Goal: Task Accomplishment & Management: Manage account settings

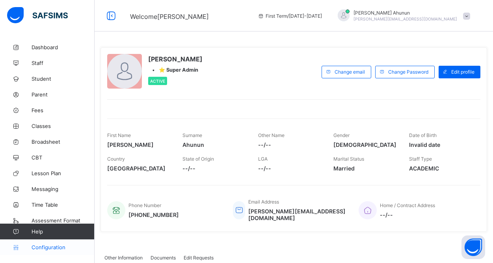
click at [46, 247] on span "Configuration" at bounding box center [63, 247] width 63 height 6
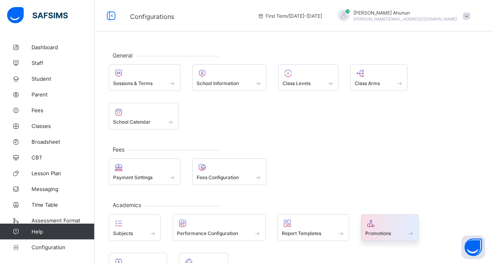
click at [379, 230] on div "Promotions" at bounding box center [389, 233] width 49 height 7
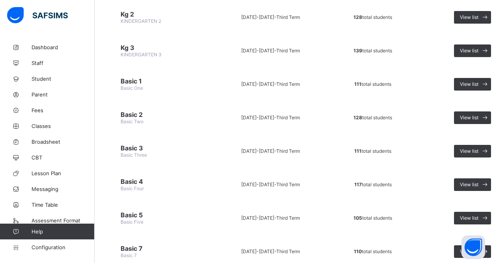
scroll to position [193, 0]
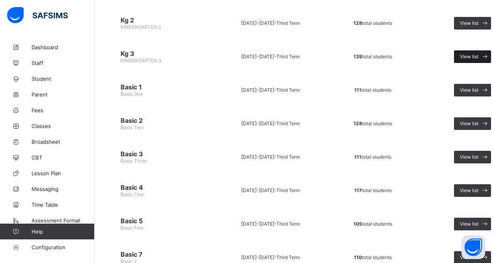
click at [475, 56] on span "View list" at bounding box center [469, 57] width 19 height 6
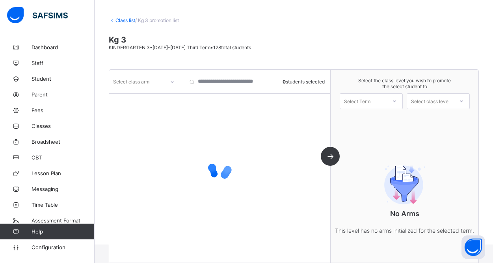
scroll to position [41, 0]
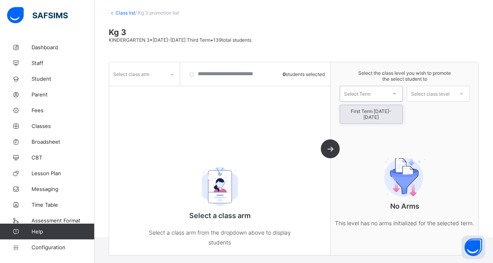
click at [387, 94] on div at bounding box center [394, 93] width 14 height 13
click at [382, 113] on div "First Term [DATE]-[DATE]" at bounding box center [371, 114] width 62 height 18
click at [171, 74] on icon at bounding box center [172, 75] width 5 height 8
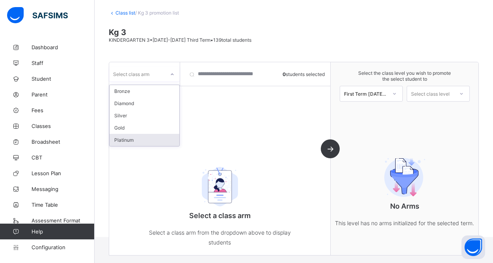
click at [124, 142] on div "Platinum" at bounding box center [145, 140] width 70 height 12
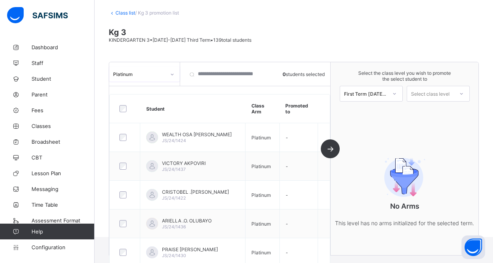
click at [438, 93] on div "Select class level" at bounding box center [430, 94] width 39 height 16
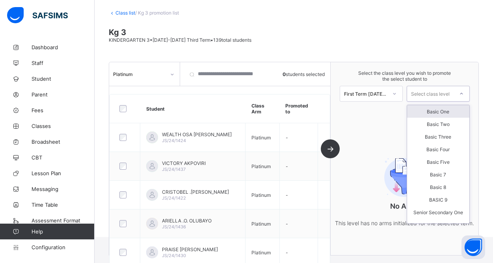
click at [444, 111] on div "Basic One" at bounding box center [438, 111] width 62 height 13
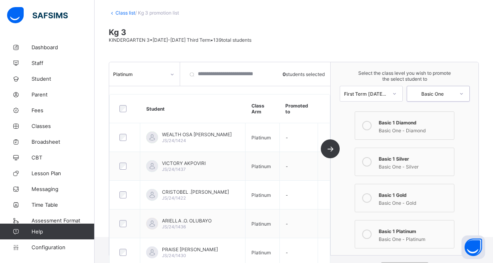
click at [388, 234] on div "Basic One - Platinum" at bounding box center [414, 238] width 71 height 8
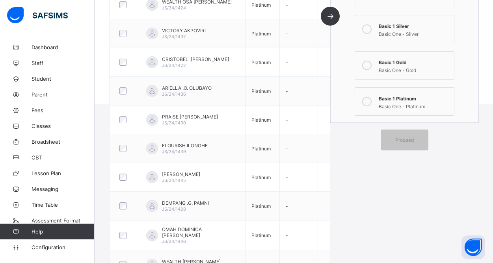
scroll to position [214, 0]
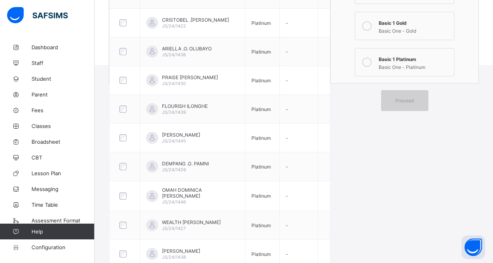
click at [401, 104] on div "Proceed" at bounding box center [404, 100] width 47 height 21
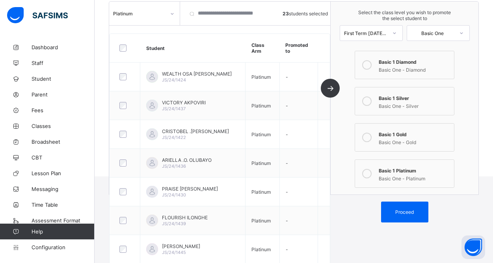
scroll to position [109, 0]
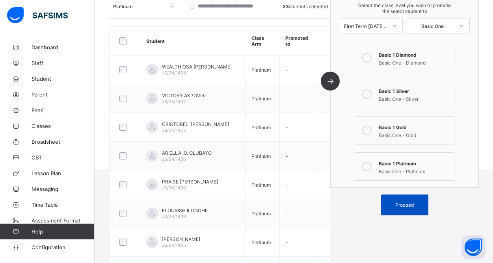
click at [399, 202] on span "Proceed" at bounding box center [404, 205] width 19 height 6
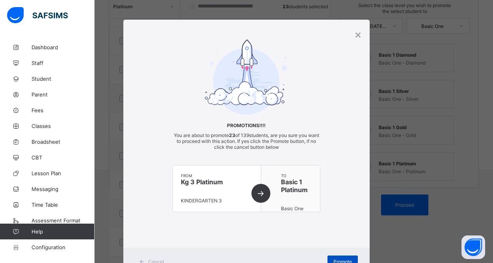
click at [336, 257] on div "Promote" at bounding box center [342, 262] width 30 height 13
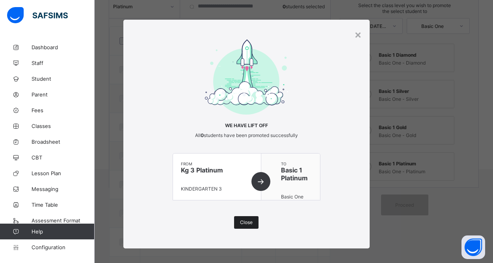
click at [244, 221] on span "Close" at bounding box center [246, 222] width 13 height 6
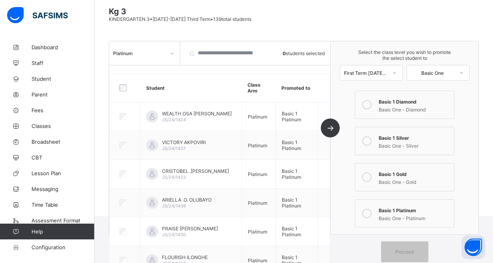
scroll to position [57, 0]
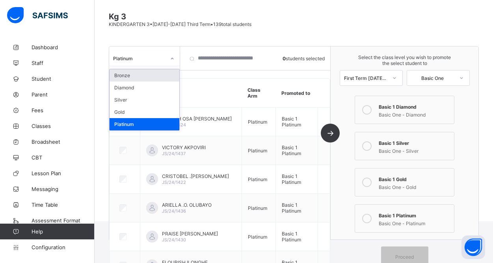
click at [173, 60] on icon at bounding box center [172, 59] width 5 height 8
click at [137, 76] on div "Bronze" at bounding box center [145, 75] width 70 height 12
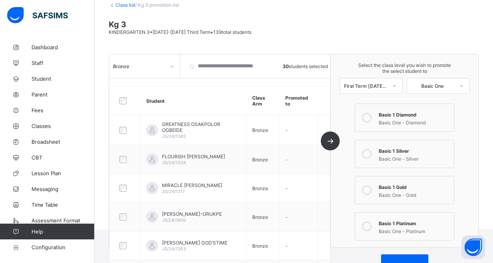
scroll to position [48, 0]
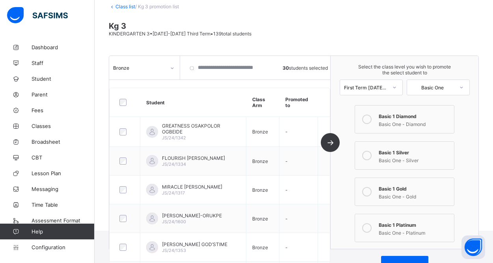
click at [366, 157] on icon at bounding box center [366, 155] width 9 height 9
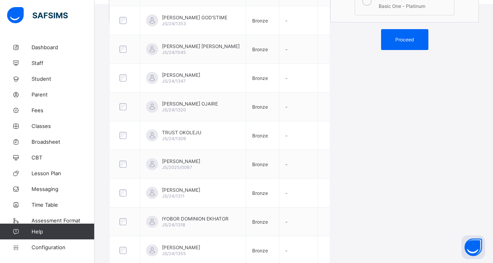
scroll to position [282, 0]
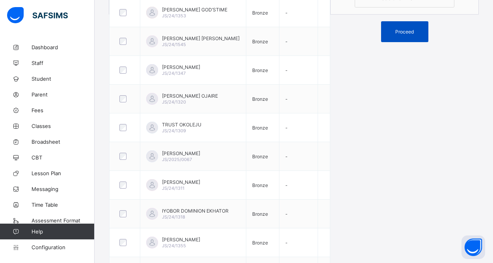
click at [401, 31] on span "Proceed" at bounding box center [404, 32] width 19 height 6
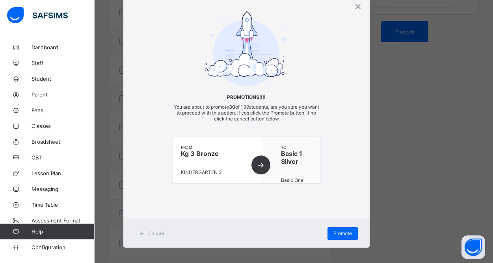
scroll to position [32, 0]
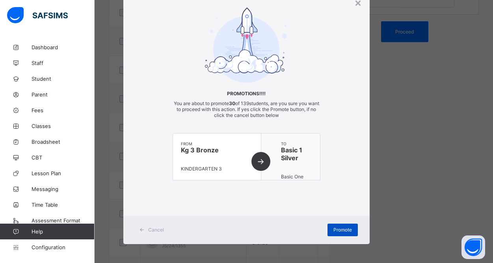
click at [338, 232] on span "Promote" at bounding box center [342, 230] width 19 height 6
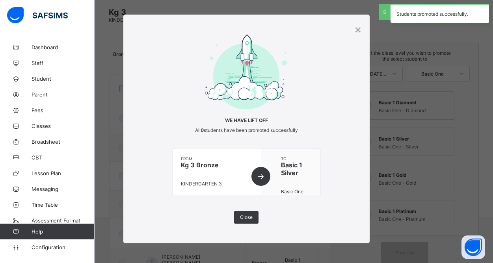
scroll to position [282, 0]
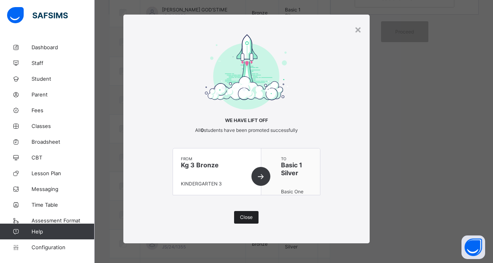
click at [237, 215] on div "Close" at bounding box center [246, 217] width 24 height 13
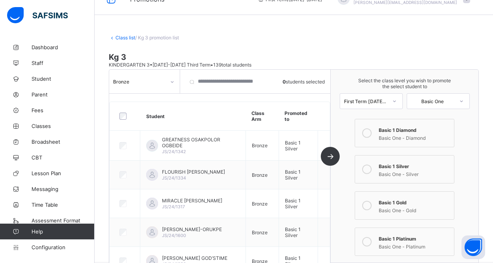
scroll to position [0, 0]
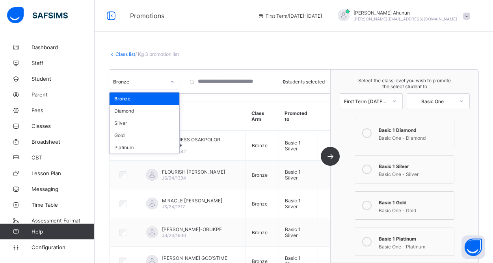
click at [173, 82] on icon at bounding box center [172, 82] width 5 height 8
click at [142, 111] on div "Diamond" at bounding box center [145, 111] width 70 height 12
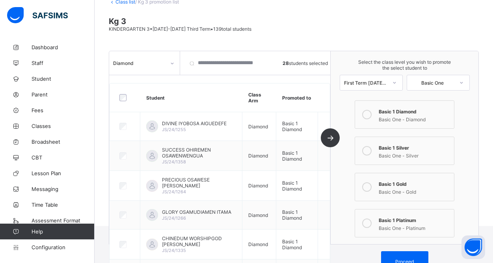
scroll to position [51, 0]
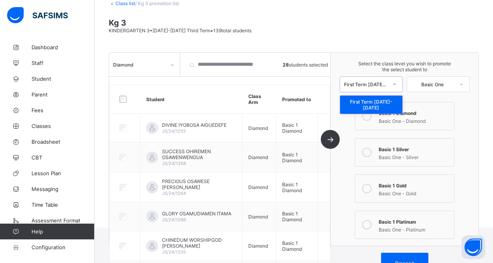
click at [396, 83] on div at bounding box center [394, 84] width 14 height 13
click at [375, 65] on span "Select the class level you wish to promote the select student to" at bounding box center [404, 67] width 132 height 12
click at [368, 115] on icon at bounding box center [366, 115] width 9 height 9
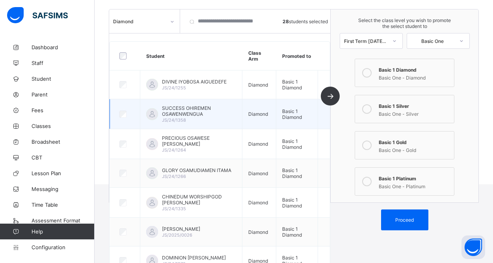
scroll to position [98, 0]
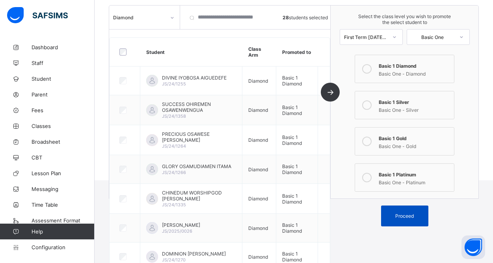
click at [407, 219] on div "Proceed" at bounding box center [404, 216] width 47 height 21
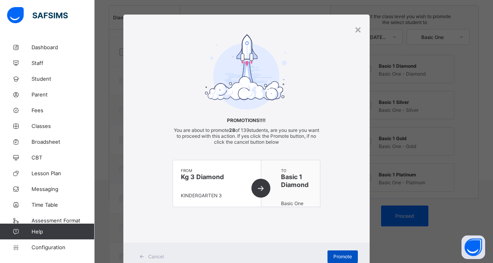
click at [348, 256] on span "Promote" at bounding box center [342, 257] width 19 height 6
click at [347, 255] on span "Promote" at bounding box center [342, 257] width 19 height 6
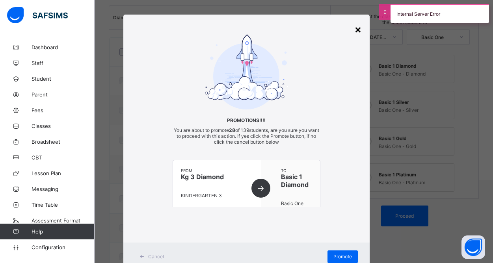
click at [356, 31] on div "×" at bounding box center [357, 28] width 7 height 13
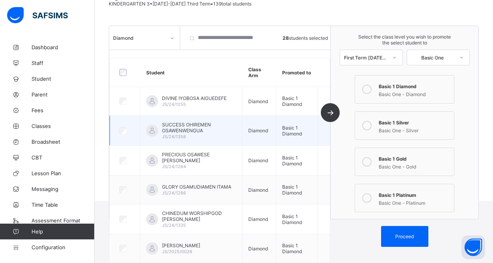
scroll to position [0, 0]
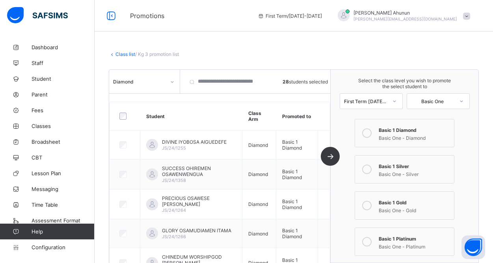
click at [175, 84] on div at bounding box center [171, 82] width 13 height 13
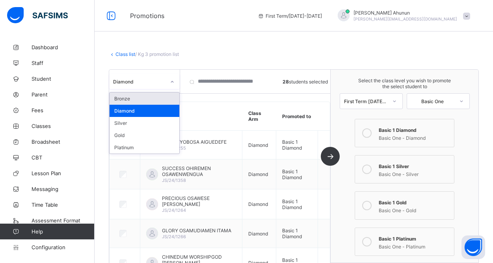
click at [141, 100] on div "Bronze" at bounding box center [145, 99] width 70 height 12
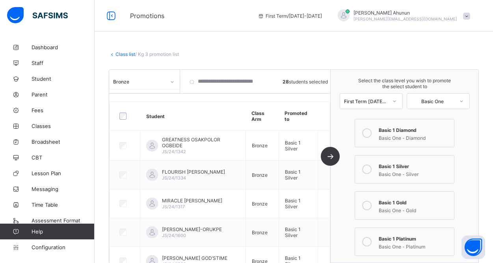
click at [172, 82] on icon at bounding box center [172, 82] width 5 height 8
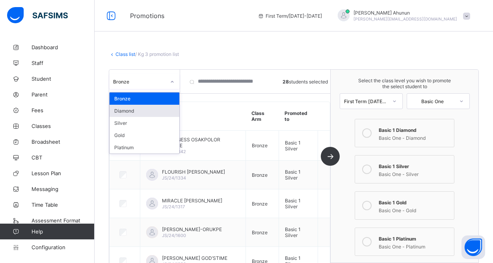
click at [139, 110] on div "Diamond" at bounding box center [145, 111] width 70 height 12
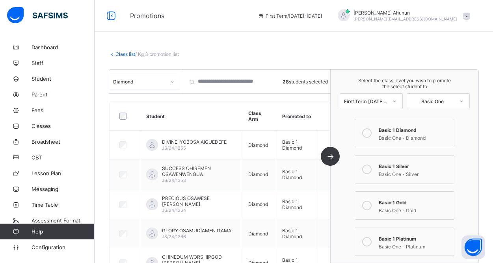
click at [172, 80] on icon at bounding box center [172, 82] width 5 height 8
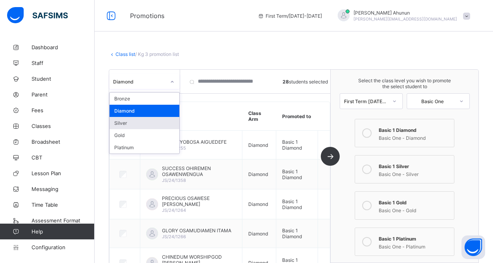
click at [139, 122] on div "Silver" at bounding box center [145, 123] width 70 height 12
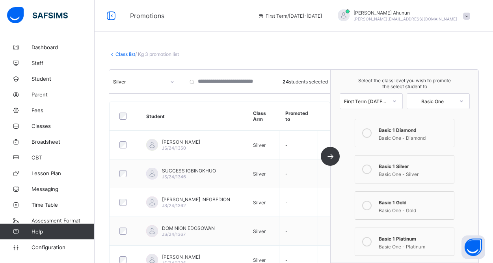
click at [366, 170] on icon at bounding box center [366, 169] width 9 height 9
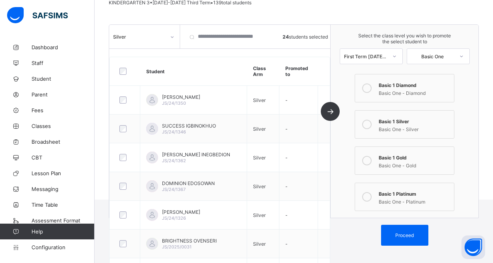
scroll to position [82, 0]
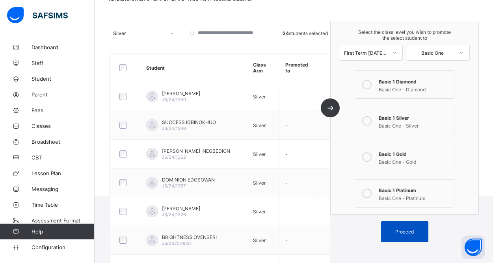
click at [408, 232] on span "Proceed" at bounding box center [404, 232] width 19 height 6
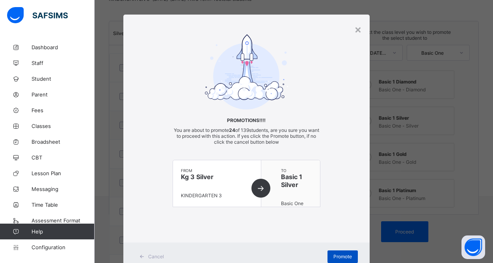
click at [348, 257] on span "Promote" at bounding box center [342, 257] width 19 height 6
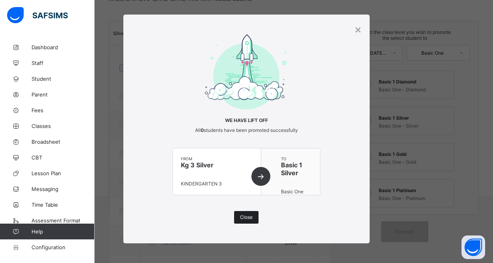
click at [247, 220] on span "Close" at bounding box center [246, 217] width 13 height 6
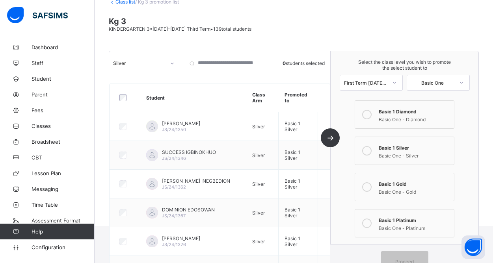
scroll to position [46, 0]
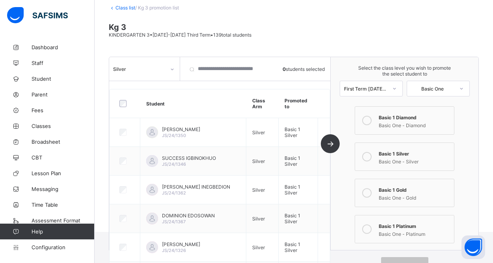
click at [170, 72] on icon at bounding box center [172, 69] width 5 height 8
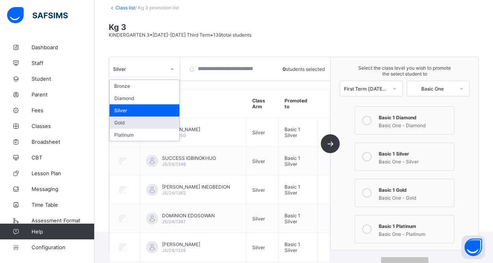
click at [130, 122] on div "Gold" at bounding box center [145, 123] width 70 height 12
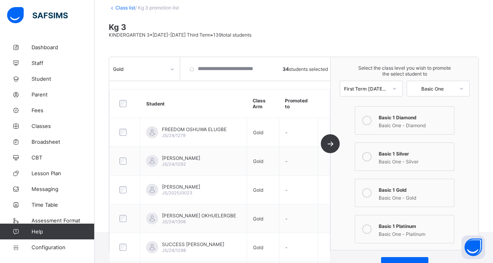
click at [367, 194] on icon at bounding box center [366, 192] width 9 height 9
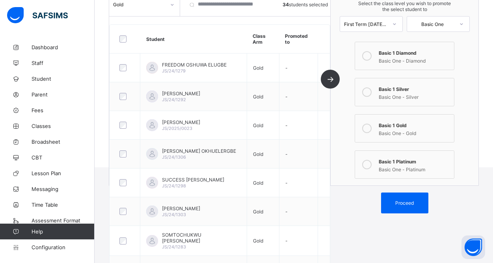
scroll to position [114, 0]
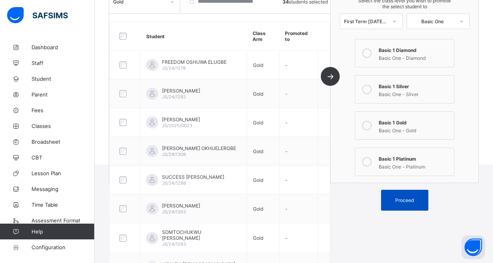
click at [390, 198] on span "Proceed" at bounding box center [404, 200] width 35 height 6
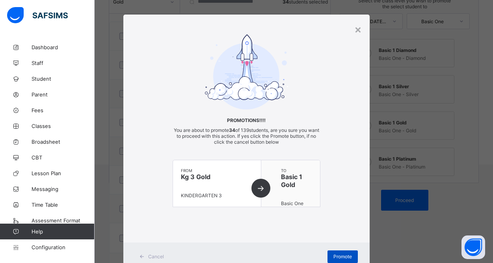
click at [342, 253] on div "Promote" at bounding box center [342, 257] width 30 height 13
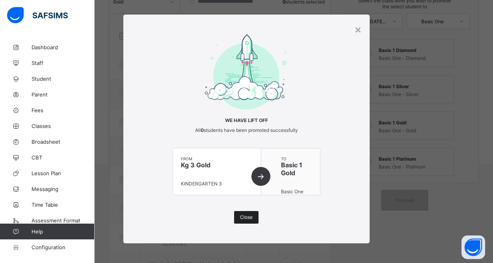
click at [251, 215] on span "Close" at bounding box center [246, 217] width 13 height 6
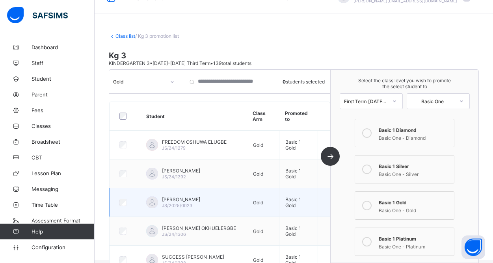
scroll to position [4, 0]
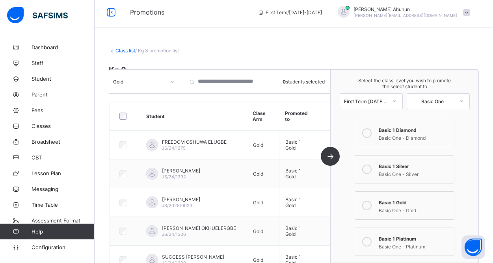
click at [175, 82] on div at bounding box center [171, 82] width 13 height 13
click at [241, 57] on div "Class list / Kg 3 promotion list Kg 3 KINDERGARTEN 3 • 2024-2025 Third Term • 1…" at bounding box center [294, 155] width 398 height 239
click at [125, 53] on link "Class list" at bounding box center [125, 51] width 20 height 6
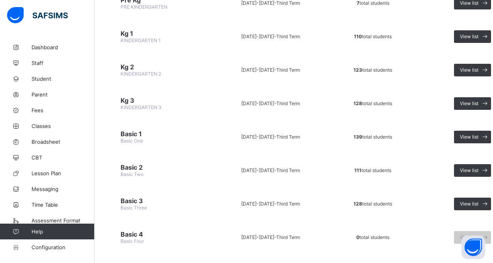
scroll to position [147, 0]
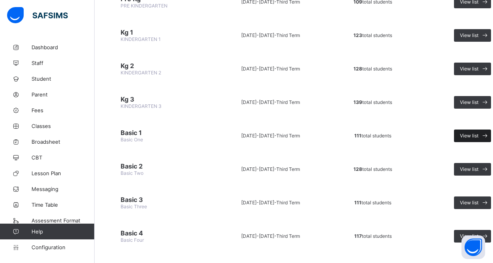
click at [475, 136] on span "View list" at bounding box center [469, 136] width 19 height 6
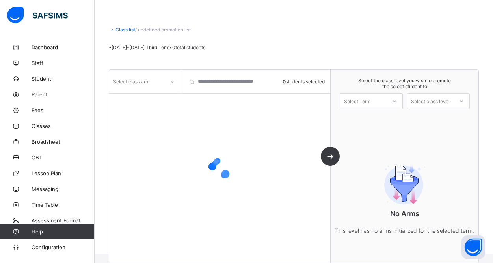
scroll to position [41, 0]
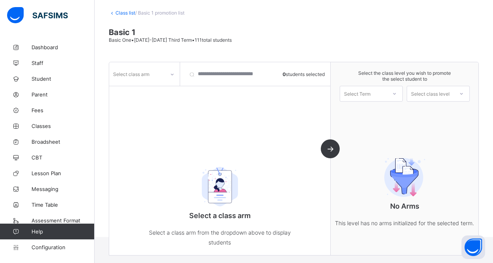
click at [171, 75] on icon at bounding box center [172, 75] width 5 height 8
click at [129, 91] on div "Silver" at bounding box center [145, 91] width 70 height 12
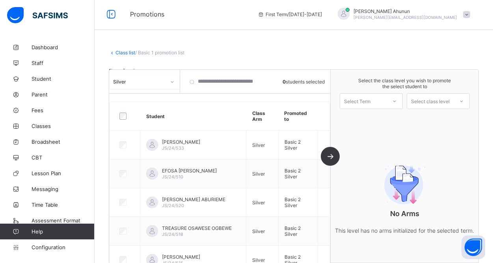
scroll to position [0, 0]
click at [170, 78] on div at bounding box center [171, 82] width 13 height 13
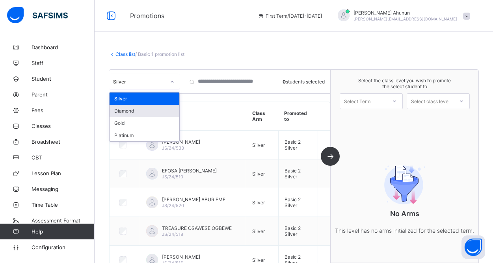
click at [138, 108] on div "Diamond" at bounding box center [145, 111] width 70 height 12
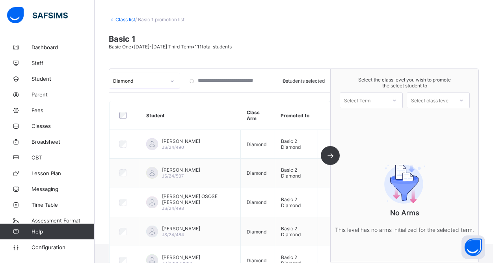
scroll to position [39, 0]
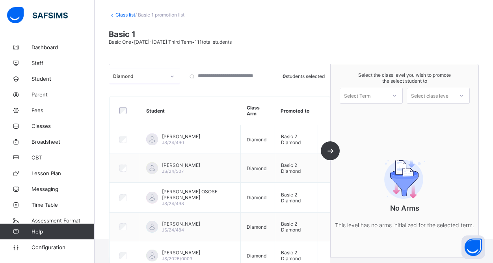
click at [171, 74] on icon at bounding box center [172, 76] width 5 height 8
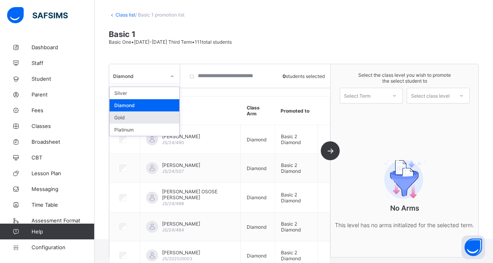
click at [137, 119] on div "Gold" at bounding box center [145, 117] width 70 height 12
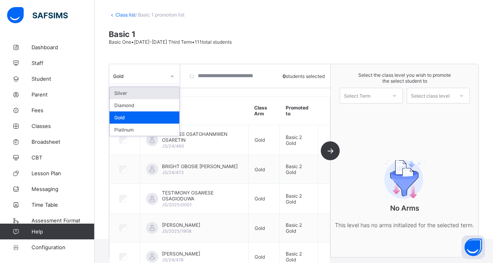
click at [174, 77] on icon at bounding box center [172, 76] width 5 height 8
click at [136, 128] on div "Platinum" at bounding box center [145, 130] width 70 height 12
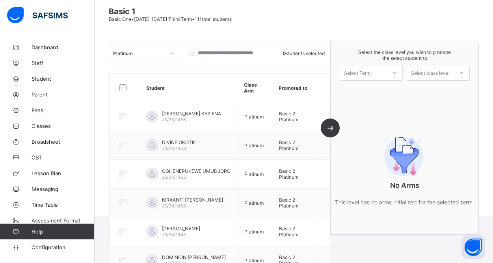
scroll to position [65, 0]
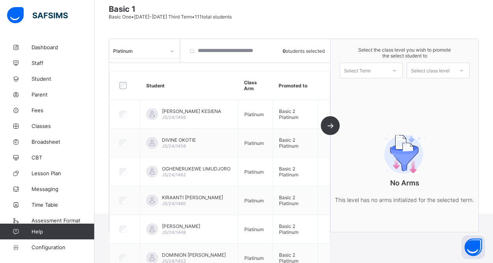
click at [173, 54] on icon at bounding box center [172, 51] width 5 height 8
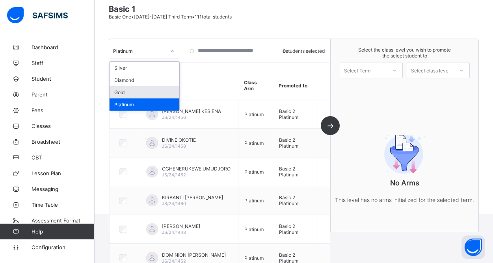
click at [141, 87] on div "Gold" at bounding box center [145, 92] width 70 height 12
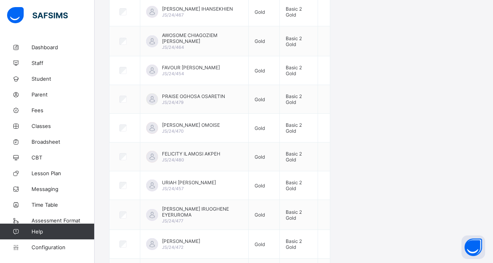
scroll to position [0, 0]
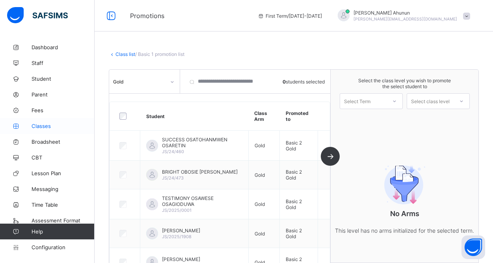
click at [47, 124] on span "Classes" at bounding box center [63, 126] width 63 height 6
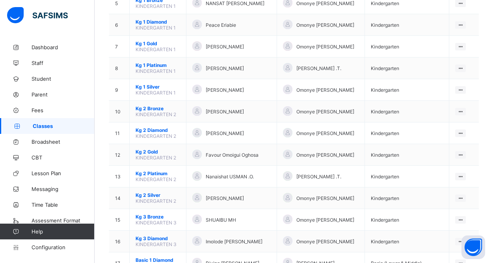
scroll to position [202, 0]
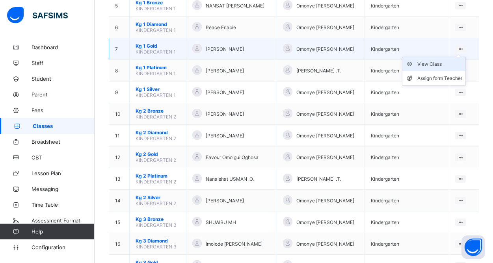
click at [438, 64] on div "View Class" at bounding box center [439, 64] width 45 height 8
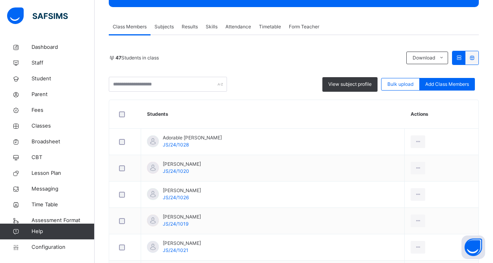
scroll to position [110, 0]
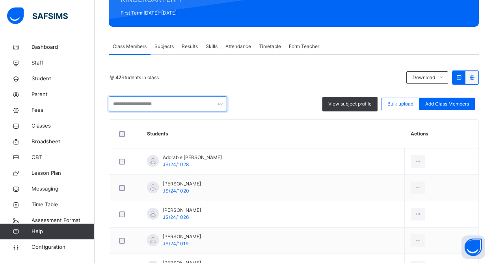
click at [159, 104] on input "text" at bounding box center [168, 104] width 118 height 15
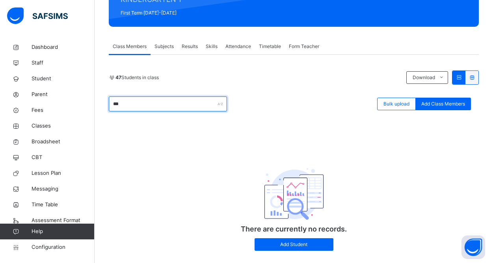
type input "***"
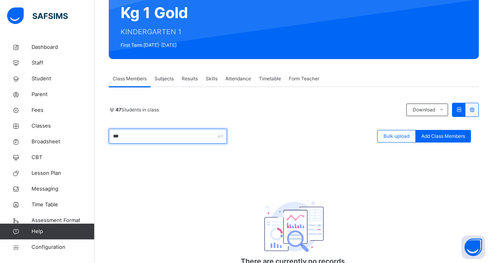
scroll to position [125, 0]
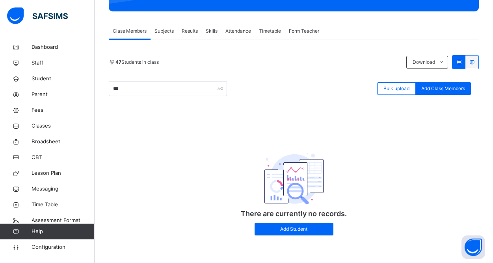
click at [339, 64] on div "47 Students in class" at bounding box center [255, 62] width 293 height 7
click at [168, 32] on span "Subjects" at bounding box center [163, 31] width 19 height 7
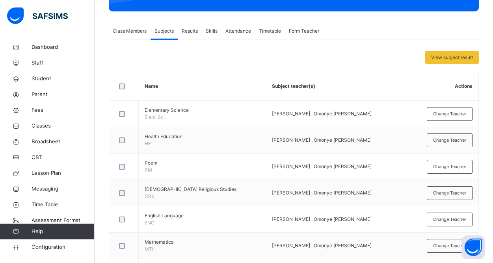
click at [124, 30] on span "Class Members" at bounding box center [130, 31] width 34 height 7
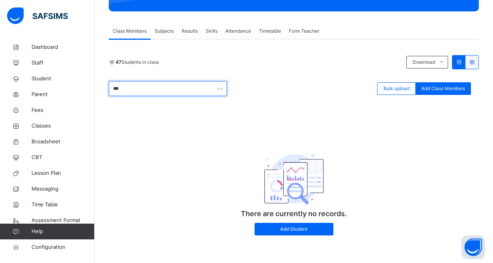
click at [166, 89] on input "***" at bounding box center [168, 88] width 118 height 15
click at [135, 87] on input "***" at bounding box center [168, 88] width 118 height 15
click at [48, 79] on span "Student" at bounding box center [63, 79] width 63 height 8
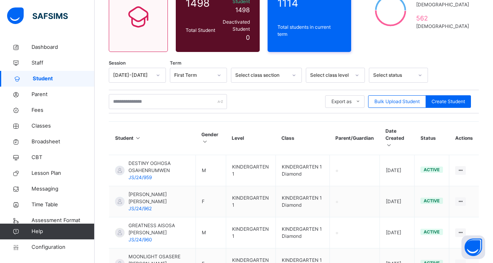
scroll to position [125, 0]
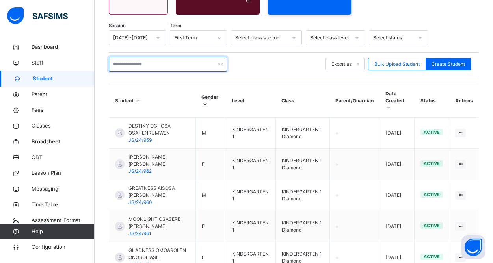
click at [162, 59] on input "text" at bounding box center [168, 64] width 118 height 15
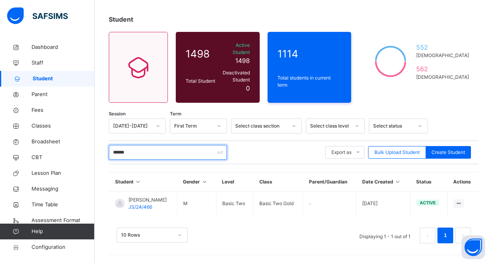
scroll to position [44, 0]
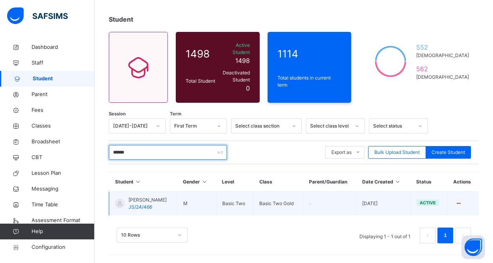
type input "******"
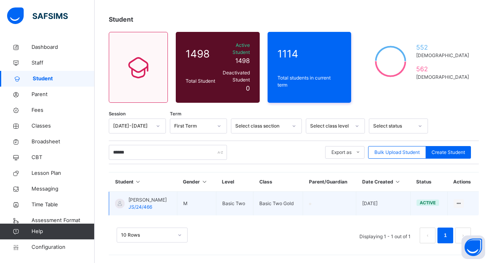
click at [141, 201] on span "[PERSON_NAME]" at bounding box center [147, 200] width 38 height 7
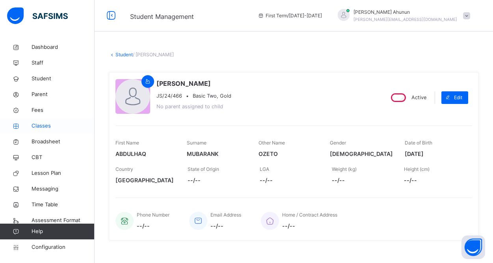
click at [45, 122] on span "Classes" at bounding box center [63, 126] width 63 height 8
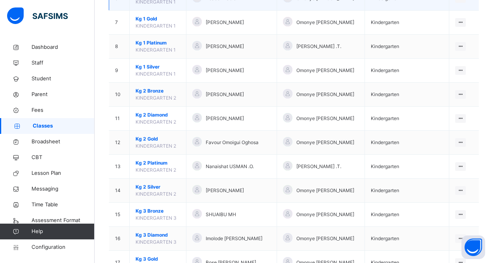
scroll to position [251, 0]
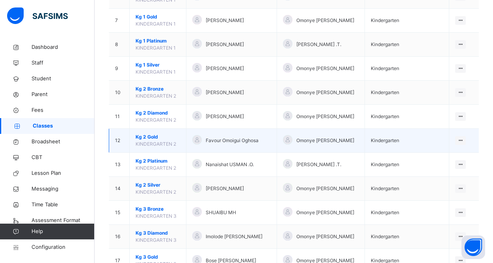
click at [144, 139] on span "Kg 2 Gold" at bounding box center [158, 137] width 45 height 7
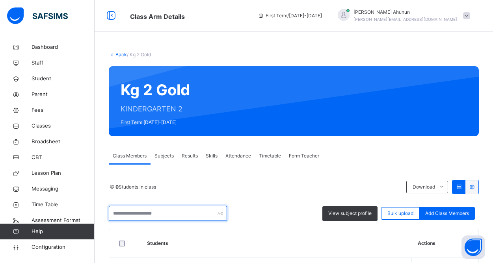
click at [172, 216] on input "text" at bounding box center [168, 213] width 118 height 15
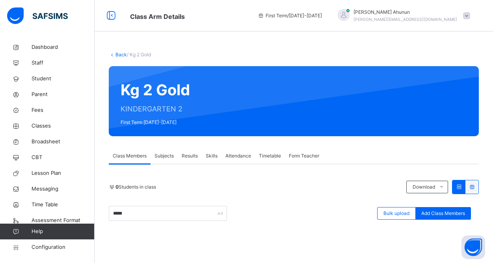
click at [291, 190] on div "0 Students in class" at bounding box center [255, 187] width 293 height 7
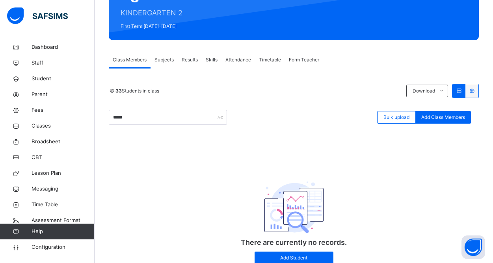
scroll to position [111, 0]
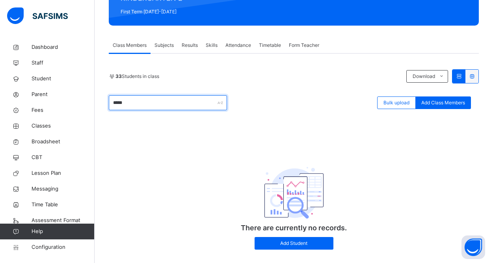
click at [135, 103] on input "*****" at bounding box center [168, 102] width 118 height 15
type input "****"
click at [262, 124] on div "33 Students in class Download Pdf Report Excel Report **** Bulk upload Add Clas…" at bounding box center [294, 163] width 370 height 188
click at [136, 45] on span "Class Members" at bounding box center [130, 45] width 34 height 7
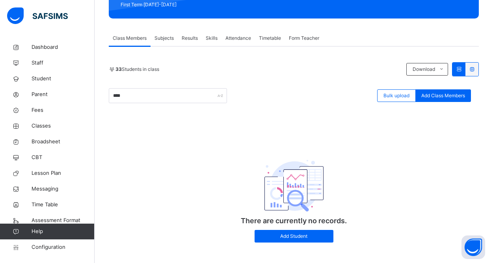
scroll to position [125, 0]
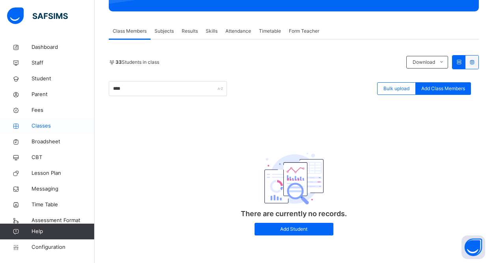
click at [48, 127] on span "Classes" at bounding box center [63, 126] width 63 height 8
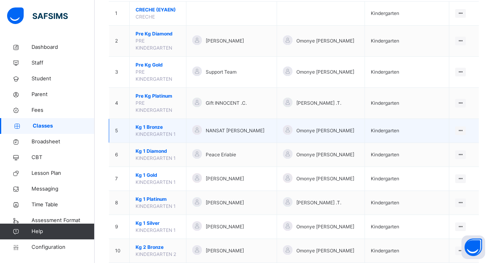
scroll to position [96, 0]
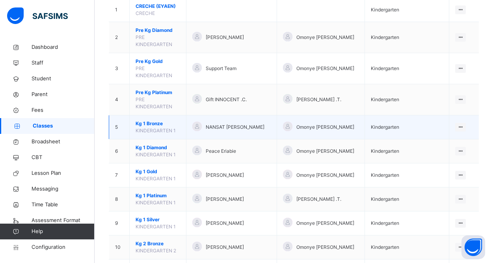
click at [156, 126] on span "Kg 1 Bronze" at bounding box center [158, 123] width 45 height 7
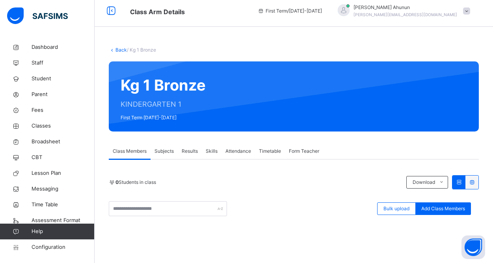
scroll to position [1, 0]
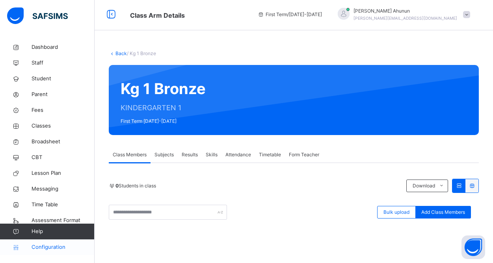
click at [45, 247] on span "Configuration" at bounding box center [63, 247] width 63 height 8
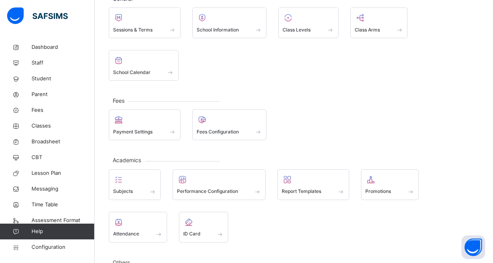
scroll to position [61, 0]
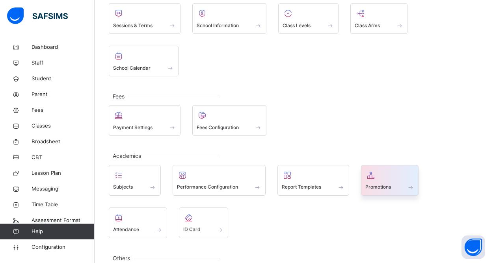
click at [384, 177] on div at bounding box center [389, 175] width 49 height 12
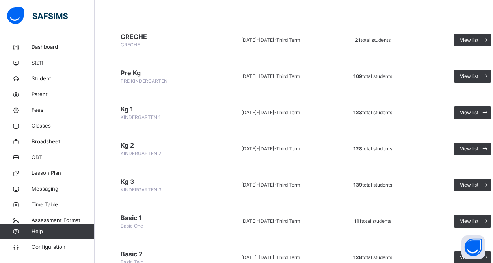
scroll to position [78, 0]
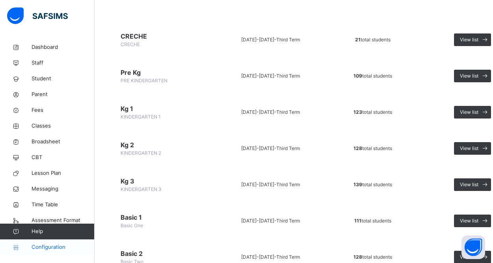
click at [60, 248] on span "Configuration" at bounding box center [63, 247] width 63 height 8
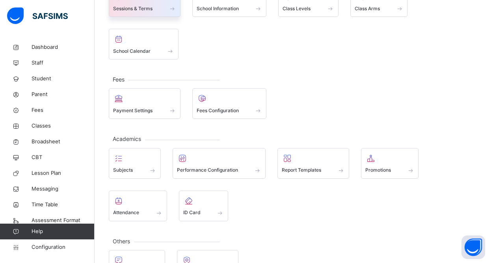
click at [145, 13] on div "Sessions & Terms" at bounding box center [145, 1] width 72 height 31
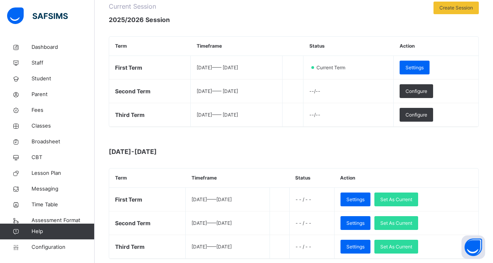
scroll to position [136, 0]
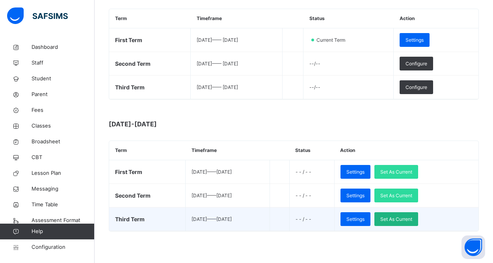
click at [410, 221] on span "Set As Current" at bounding box center [396, 219] width 32 height 7
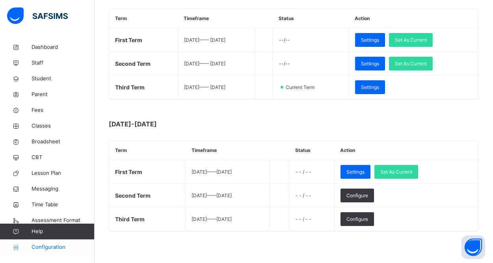
click at [59, 247] on span "Configuration" at bounding box center [63, 247] width 63 height 8
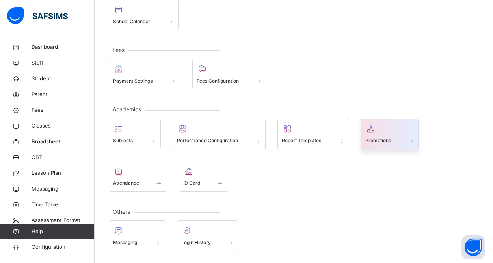
click at [374, 142] on span "Promotions" at bounding box center [378, 140] width 26 height 7
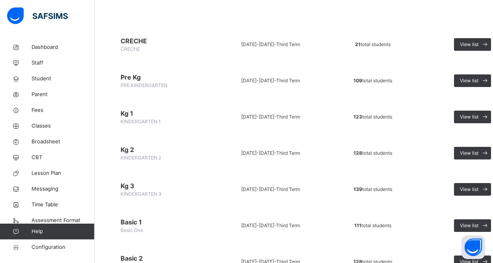
scroll to position [75, 0]
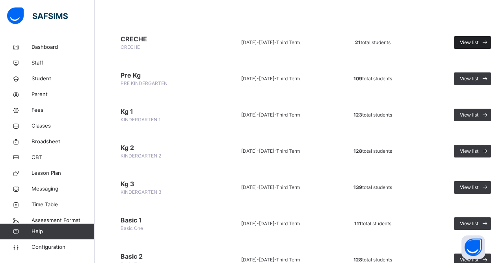
click at [462, 44] on span "View list" at bounding box center [469, 42] width 19 height 7
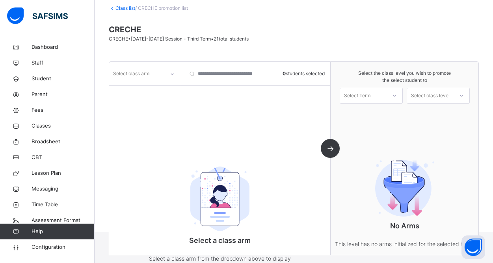
scroll to position [43, 0]
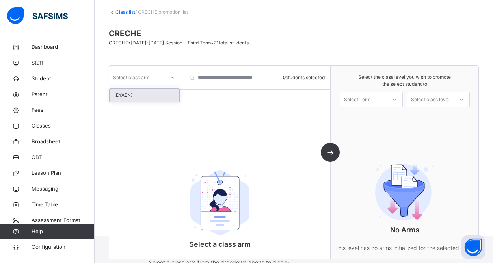
click at [168, 78] on div at bounding box center [171, 78] width 13 height 13
click at [142, 92] on div "(EYAEN)" at bounding box center [145, 95] width 70 height 13
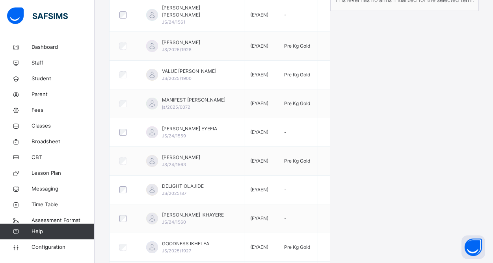
scroll to position [0, 0]
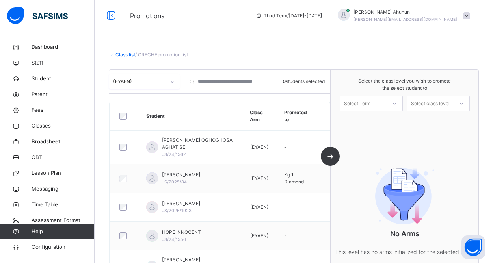
click at [132, 56] on link "Class list" at bounding box center [125, 55] width 20 height 6
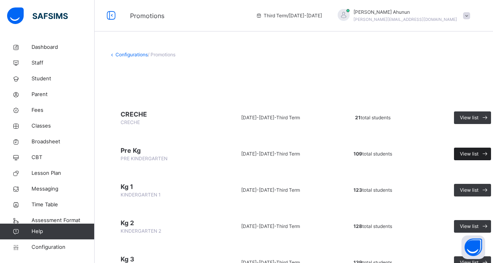
click at [468, 157] on div "View list" at bounding box center [472, 154] width 37 height 13
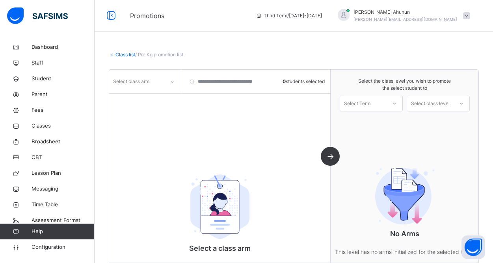
click at [171, 82] on icon at bounding box center [172, 82] width 5 height 8
click at [128, 101] on div "Diamond" at bounding box center [145, 99] width 70 height 13
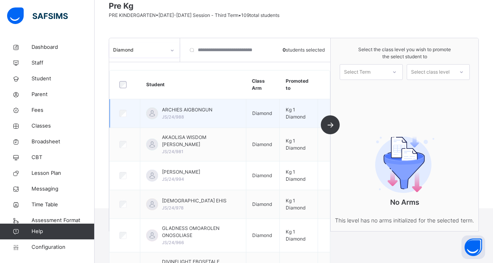
scroll to position [71, 0]
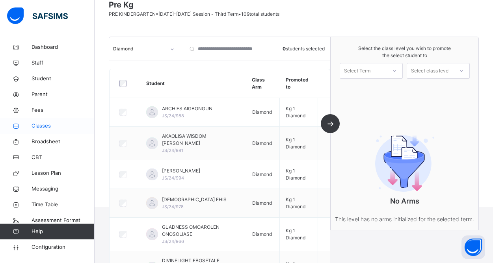
click at [52, 125] on span "Classes" at bounding box center [63, 126] width 63 height 8
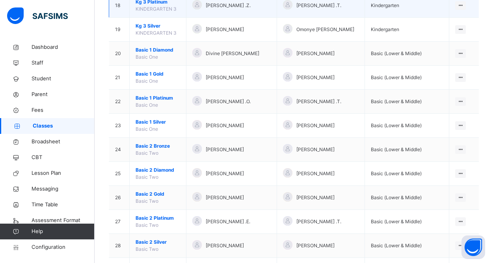
scroll to position [531, 0]
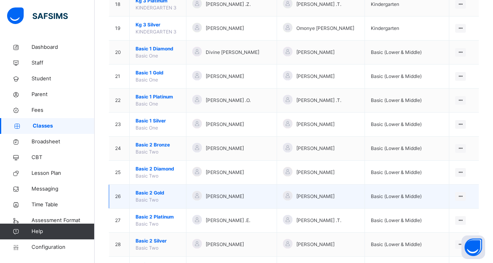
click at [150, 196] on span "Basic 2 Gold" at bounding box center [158, 192] width 45 height 7
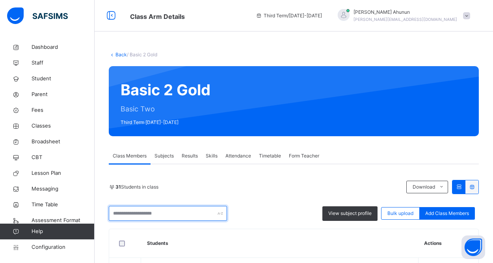
click at [184, 214] on input "text" at bounding box center [168, 213] width 118 height 15
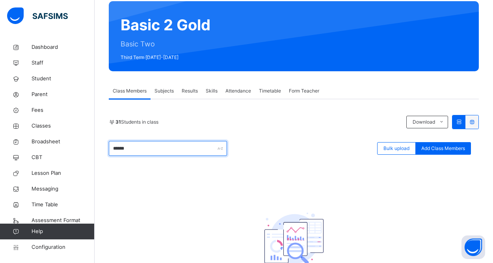
scroll to position [65, 0]
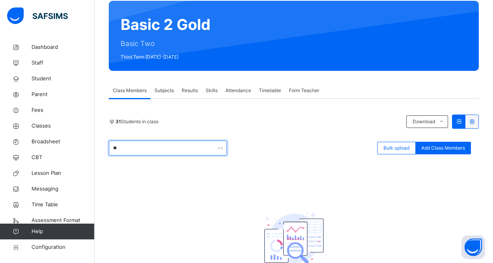
type input "*"
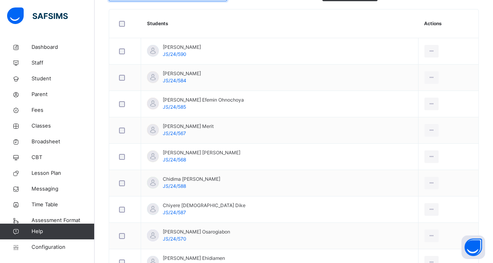
scroll to position [237, 0]
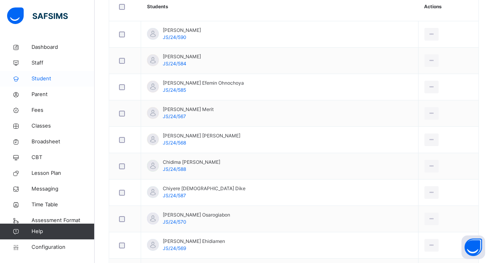
click at [39, 78] on span "Student" at bounding box center [63, 79] width 63 height 8
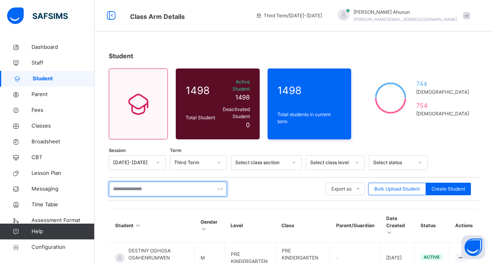
click at [193, 182] on input "text" at bounding box center [168, 189] width 118 height 15
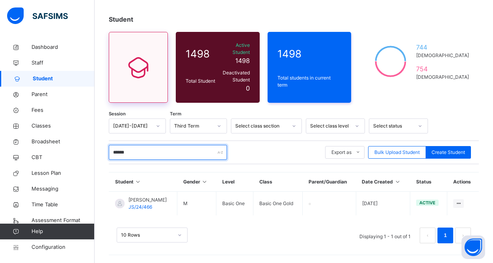
scroll to position [44, 0]
type input "******"
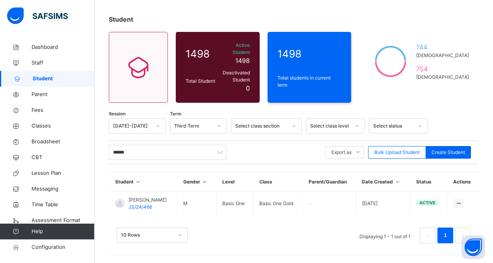
click at [46, 79] on span "Student" at bounding box center [64, 79] width 62 height 8
click at [42, 122] on span "Classes" at bounding box center [63, 126] width 63 height 8
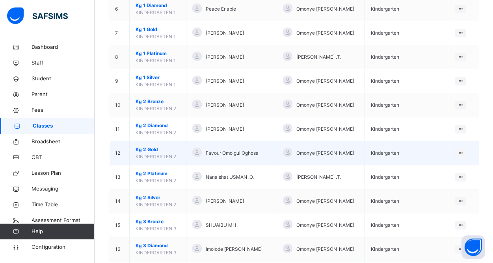
scroll to position [237, 0]
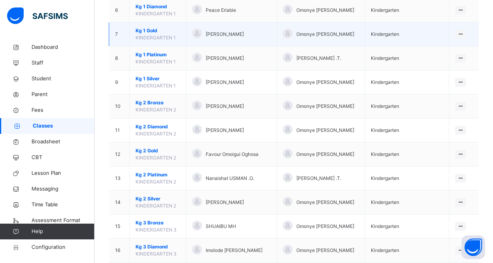
click at [150, 30] on span "Kg 1 Gold" at bounding box center [158, 30] width 45 height 7
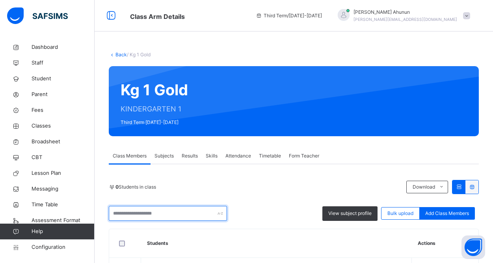
click at [168, 215] on input "text" at bounding box center [168, 213] width 118 height 15
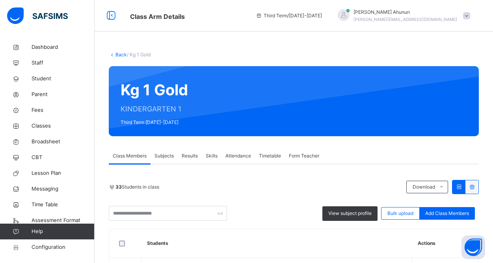
click at [314, 196] on div "33 Students in class Download Pdf Report Excel Report View subject profile Bulk…" at bounding box center [294, 200] width 370 height 41
click at [42, 125] on span "Classes" at bounding box center [63, 126] width 63 height 8
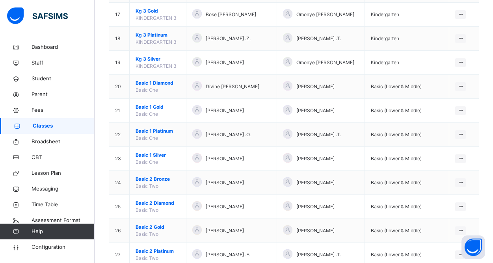
scroll to position [495, 0]
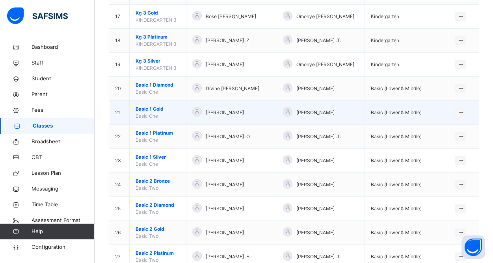
click at [152, 109] on span "Basic 1 Gold" at bounding box center [158, 109] width 45 height 7
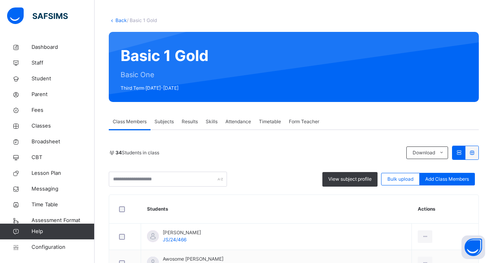
scroll to position [40, 0]
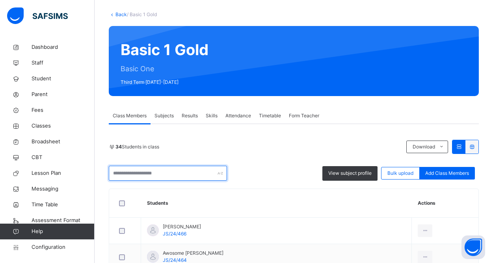
click at [176, 177] on input "text" at bounding box center [168, 173] width 118 height 15
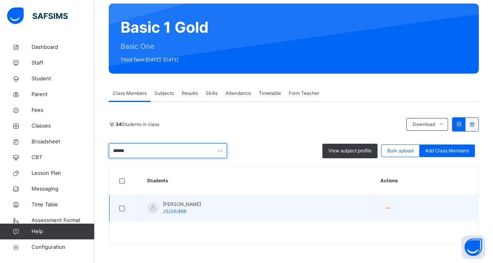
scroll to position [65, 0]
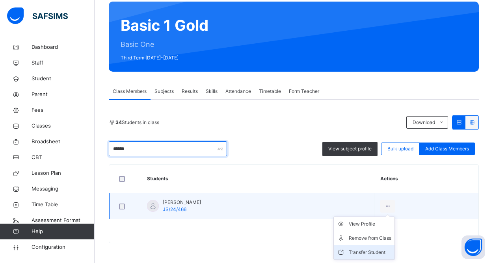
type input "******"
click at [381, 254] on div "Transfer Student" at bounding box center [370, 253] width 43 height 8
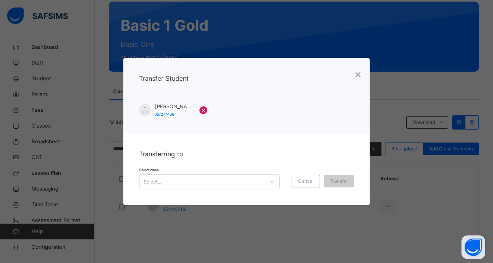
click at [272, 179] on icon at bounding box center [271, 182] width 5 height 8
click at [252, 151] on div "Transferring to Select class Select... Cancel Transfer" at bounding box center [246, 170] width 247 height 72
click at [267, 180] on div at bounding box center [271, 182] width 13 height 13
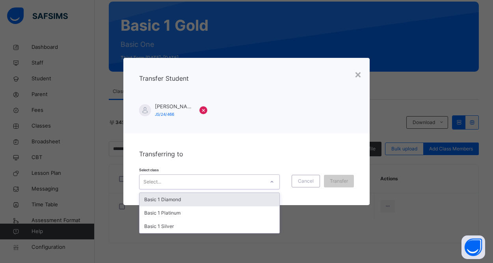
click at [280, 144] on div "Transferring to Select class option Basic 1 Diamond focused, 1 of 3. 3 results …" at bounding box center [246, 170] width 247 height 72
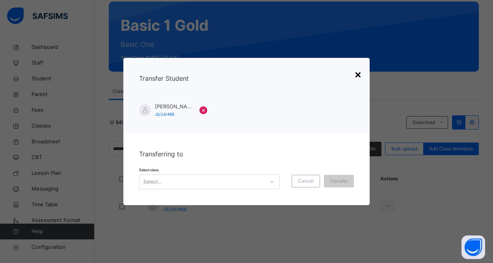
click at [359, 76] on div "×" at bounding box center [357, 74] width 7 height 17
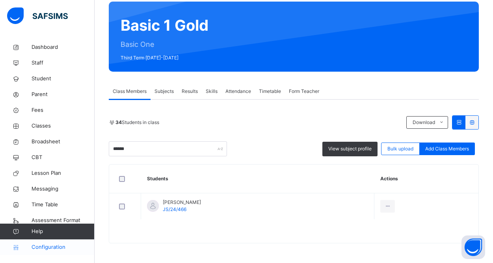
click at [49, 247] on span "Configuration" at bounding box center [63, 247] width 63 height 8
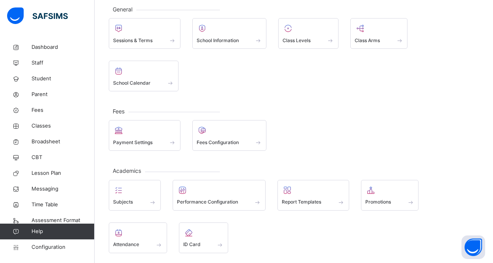
scroll to position [48, 0]
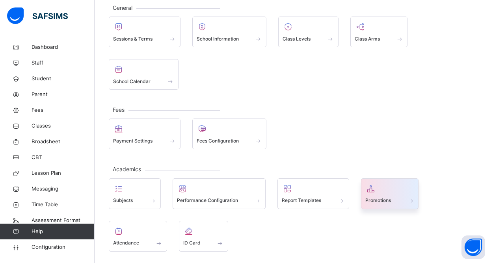
click at [398, 186] on div at bounding box center [389, 189] width 49 height 12
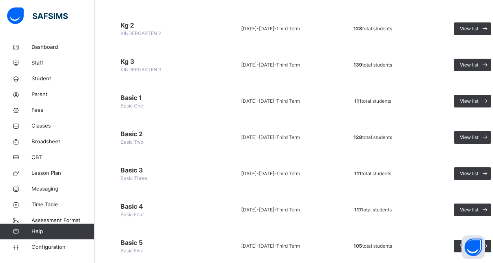
scroll to position [198, 0]
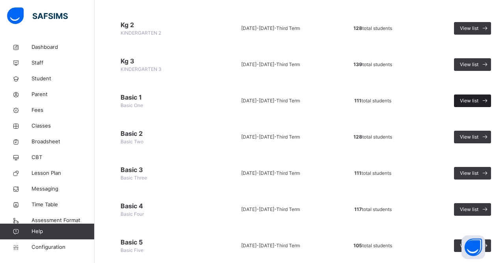
click at [472, 102] on span "View list" at bounding box center [469, 100] width 19 height 7
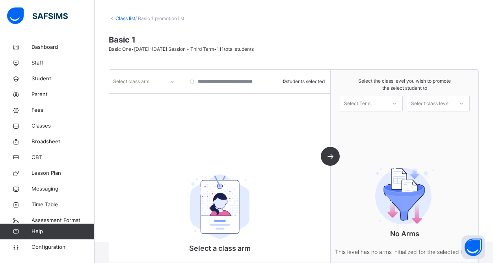
scroll to position [72, 0]
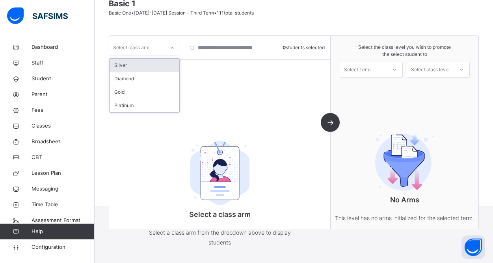
click at [148, 45] on div "Select class arm" at bounding box center [131, 47] width 36 height 15
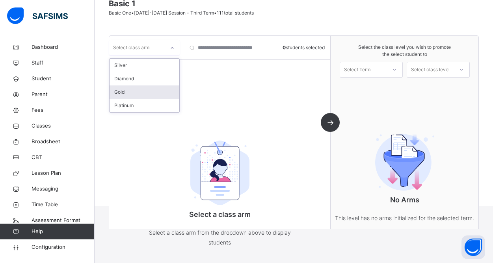
click at [131, 91] on div "Gold" at bounding box center [145, 91] width 70 height 13
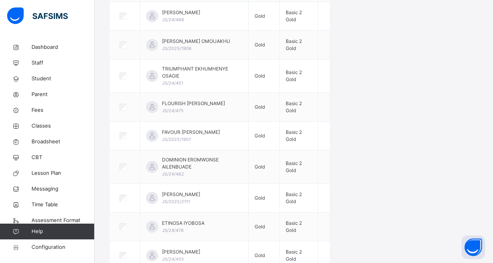
scroll to position [931, 0]
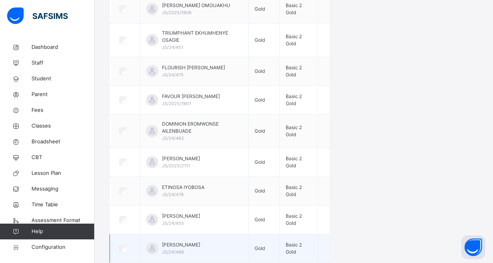
click at [257, 246] on span "Gold" at bounding box center [259, 248] width 10 height 6
click at [292, 250] on span "Basic 2 Gold" at bounding box center [294, 248] width 16 height 13
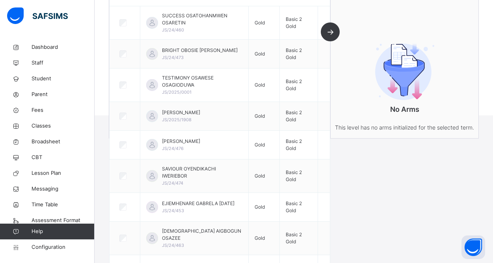
scroll to position [0, 0]
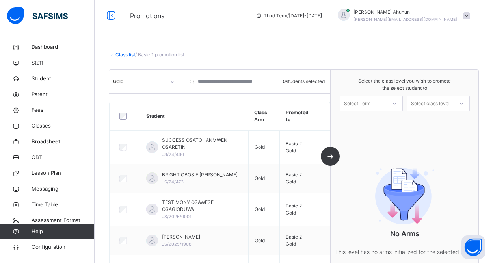
click at [175, 81] on div at bounding box center [171, 82] width 13 height 13
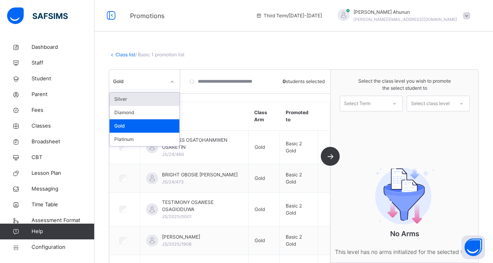
click at [139, 104] on div "Silver" at bounding box center [145, 99] width 70 height 13
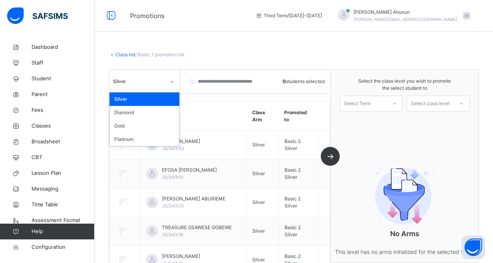
click at [170, 83] on icon at bounding box center [172, 82] width 5 height 8
click at [145, 111] on div "Diamond" at bounding box center [145, 112] width 70 height 13
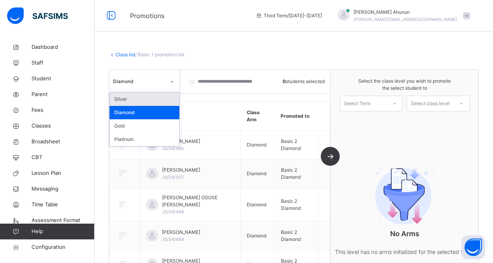
click at [171, 82] on icon at bounding box center [172, 82] width 5 height 8
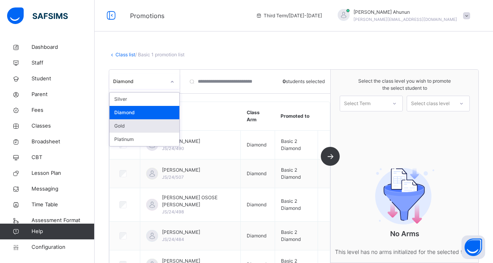
click at [141, 123] on div "Gold" at bounding box center [145, 125] width 70 height 13
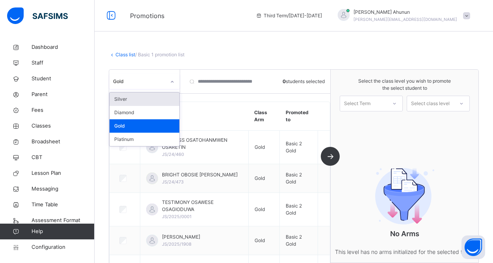
click at [173, 84] on icon at bounding box center [172, 82] width 5 height 8
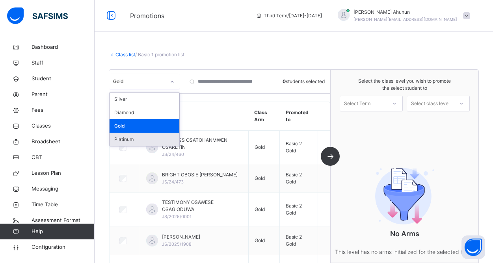
click at [134, 137] on div "Platinum" at bounding box center [145, 139] width 70 height 13
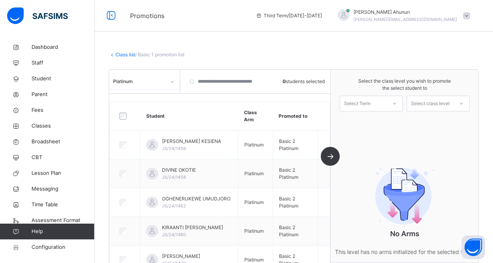
click at [129, 54] on link "Class list" at bounding box center [125, 55] width 20 height 6
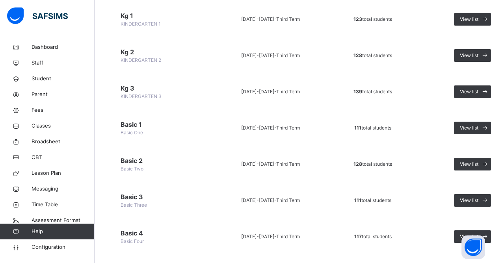
scroll to position [172, 0]
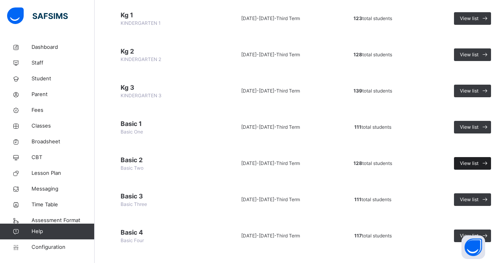
click at [470, 162] on span "View list" at bounding box center [469, 163] width 19 height 7
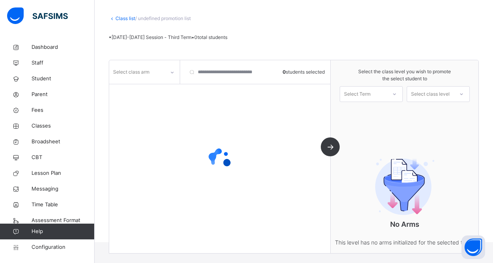
scroll to position [72, 0]
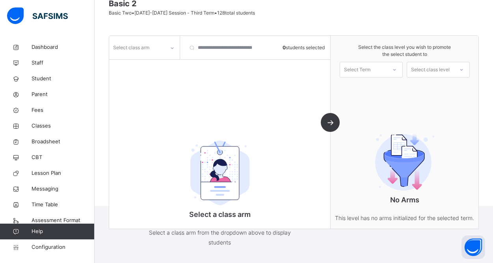
click at [173, 46] on icon at bounding box center [172, 48] width 5 height 8
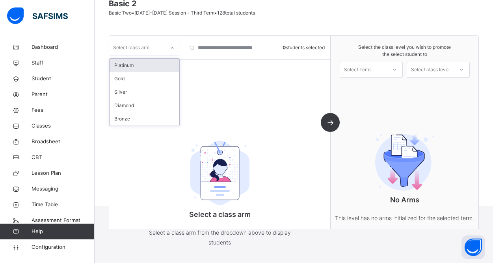
click at [142, 69] on div "Platinum" at bounding box center [145, 65] width 70 height 13
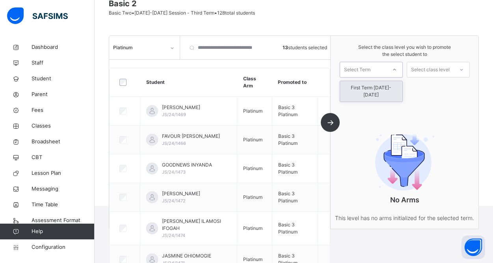
click at [375, 76] on div "Select Term" at bounding box center [371, 70] width 63 height 16
click at [373, 84] on div "First Term [DATE]-[DATE]" at bounding box center [371, 91] width 62 height 20
click at [443, 70] on div "Select class level" at bounding box center [430, 70] width 39 height 16
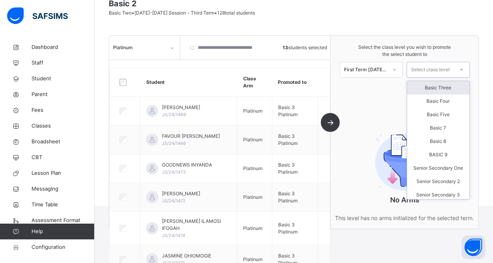
click at [448, 91] on div "Basic Three" at bounding box center [438, 87] width 62 height 13
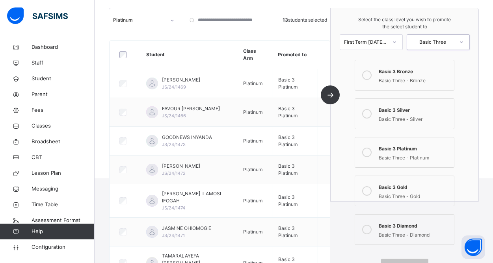
scroll to position [100, 0]
click at [367, 152] on icon at bounding box center [366, 151] width 9 height 9
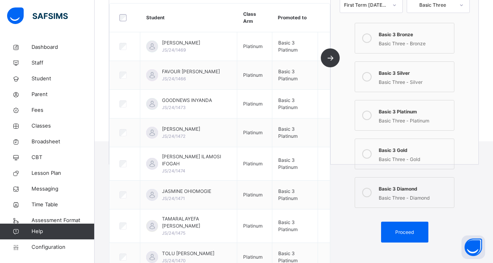
scroll to position [138, 0]
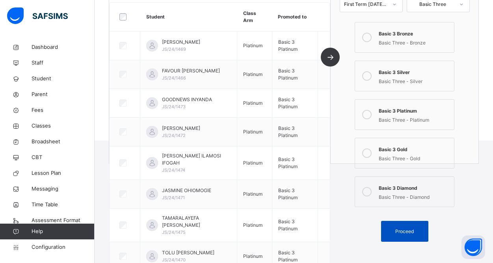
click at [390, 234] on span "Proceed" at bounding box center [404, 231] width 35 height 7
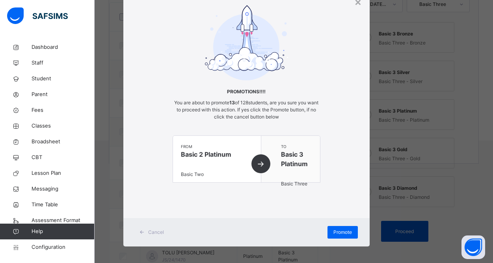
scroll to position [37, 0]
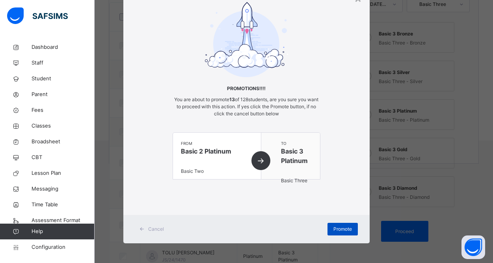
click at [350, 232] on div "Promote" at bounding box center [342, 229] width 30 height 13
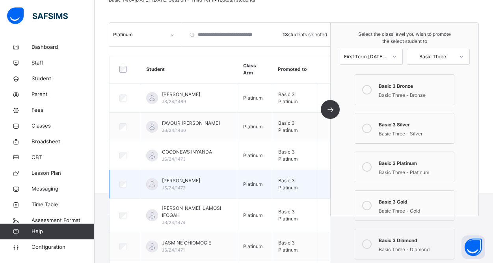
scroll to position [0, 0]
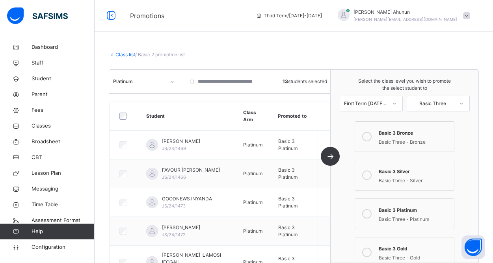
click at [170, 79] on div at bounding box center [171, 82] width 13 height 13
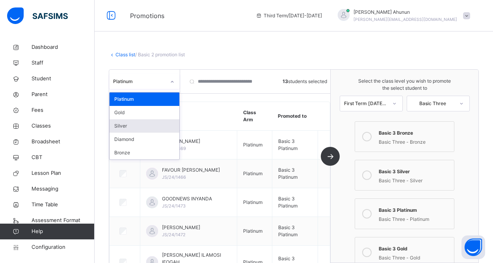
click at [142, 121] on div "Silver" at bounding box center [145, 125] width 70 height 13
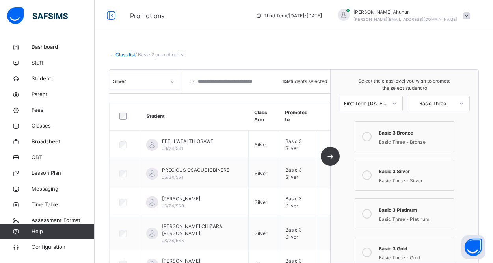
click at [173, 80] on icon at bounding box center [172, 82] width 5 height 8
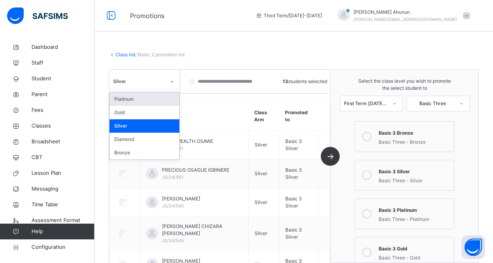
click at [143, 98] on div "Platinum" at bounding box center [145, 99] width 70 height 13
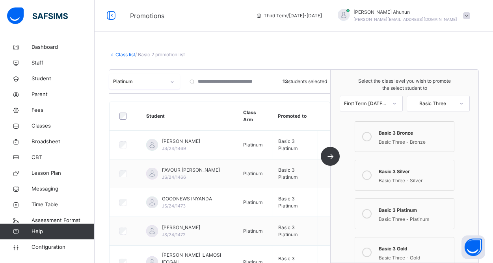
click at [171, 85] on div at bounding box center [171, 82] width 13 height 13
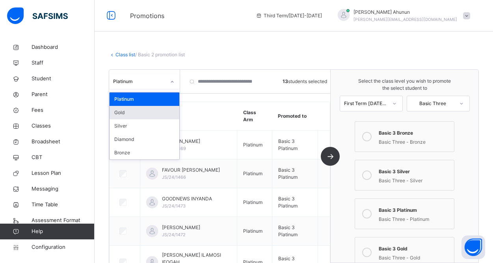
click at [146, 111] on div "Gold" at bounding box center [145, 112] width 70 height 13
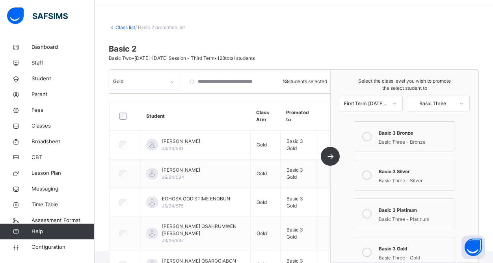
scroll to position [28, 0]
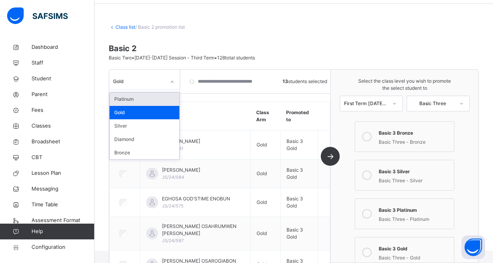
click at [173, 81] on icon at bounding box center [172, 82] width 5 height 8
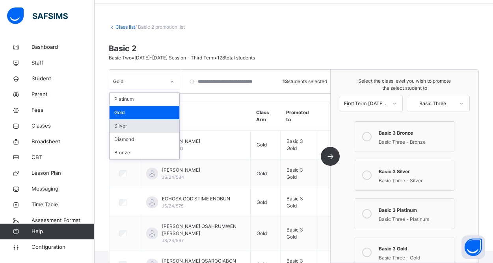
click at [146, 131] on div "Silver" at bounding box center [145, 125] width 70 height 13
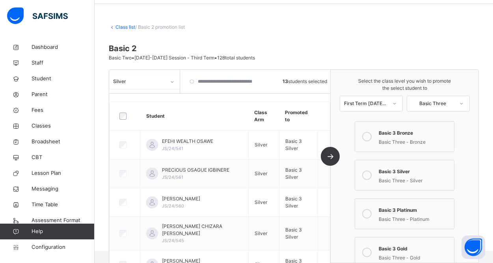
click at [175, 80] on div at bounding box center [171, 82] width 13 height 13
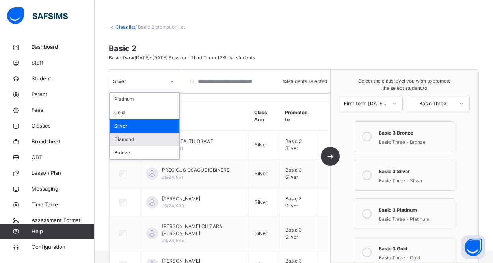
click at [144, 141] on div "Diamond" at bounding box center [145, 139] width 70 height 13
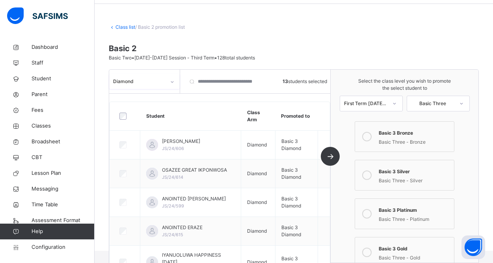
click at [172, 80] on icon at bounding box center [172, 82] width 5 height 8
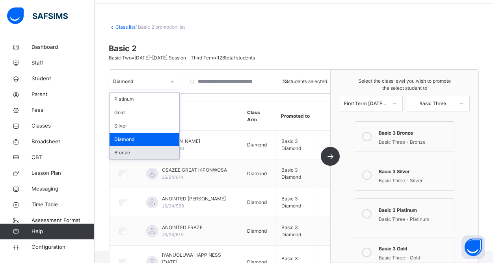
click at [140, 150] on div "Bronze" at bounding box center [145, 152] width 70 height 13
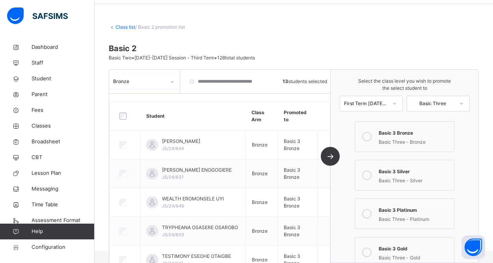
click at [126, 26] on link "Class list" at bounding box center [125, 27] width 20 height 6
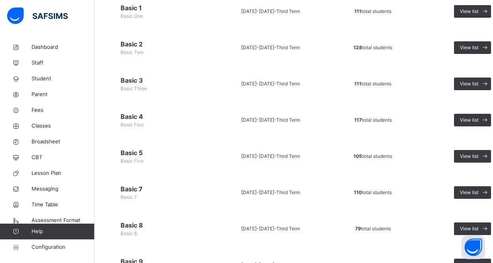
scroll to position [286, 0]
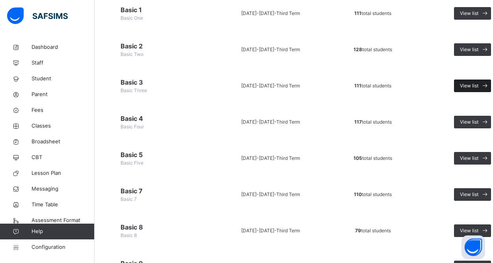
click at [471, 87] on span "View list" at bounding box center [469, 85] width 19 height 7
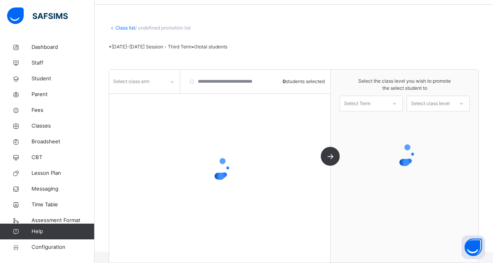
scroll to position [36, 0]
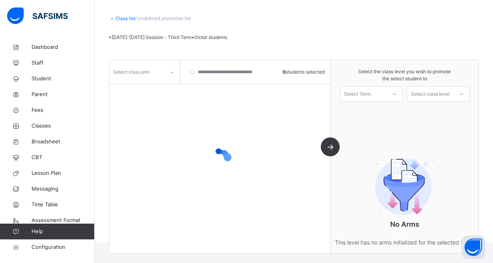
click at [173, 72] on icon at bounding box center [172, 73] width 3 height 2
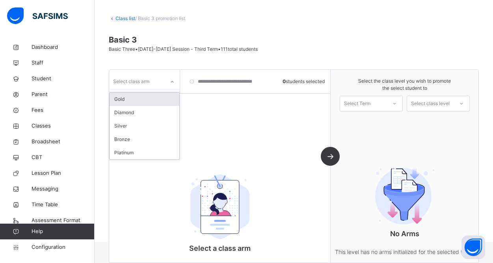
click at [134, 93] on div "Gold" at bounding box center [145, 99] width 70 height 13
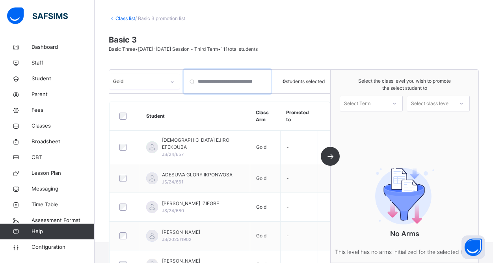
click at [193, 83] on input "search" at bounding box center [227, 82] width 87 height 24
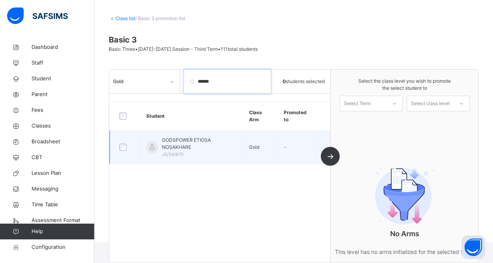
type input "******"
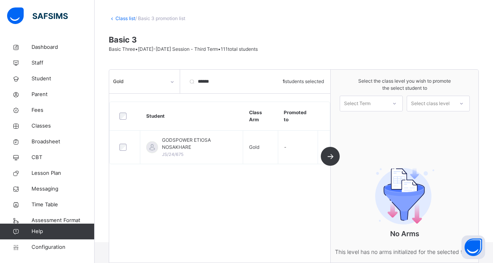
click at [387, 107] on div at bounding box center [394, 103] width 14 height 13
click at [377, 121] on div "First Term [DATE]-[DATE]" at bounding box center [371, 125] width 62 height 20
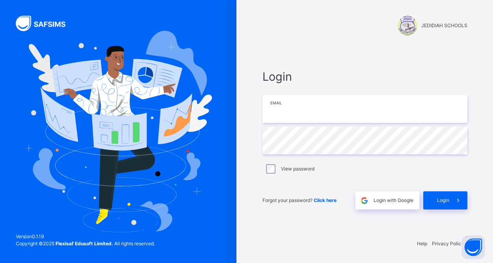
type input "**********"
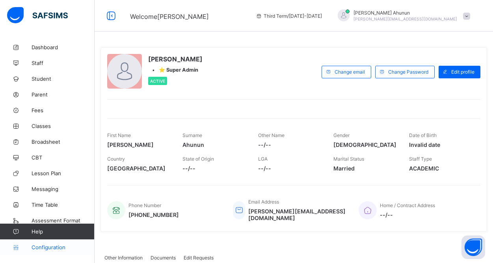
click at [51, 252] on link "Configuration" at bounding box center [47, 248] width 94 height 16
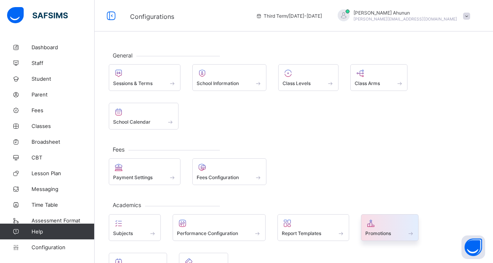
click at [383, 220] on div at bounding box center [389, 223] width 49 height 9
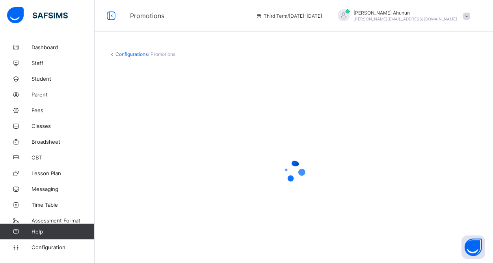
click at [383, 220] on div at bounding box center [294, 172] width 370 height 150
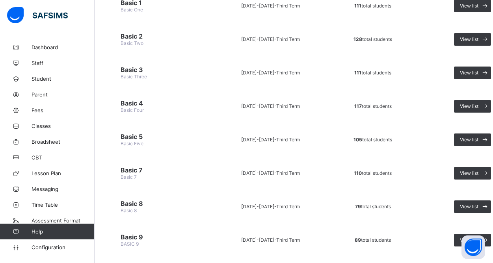
scroll to position [282, 0]
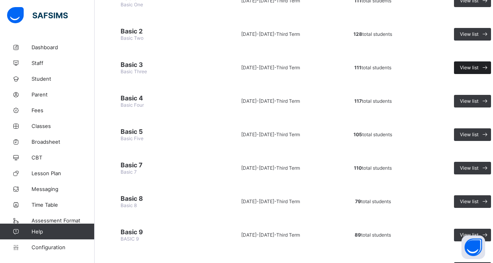
click at [467, 65] on span "View list" at bounding box center [469, 68] width 19 height 6
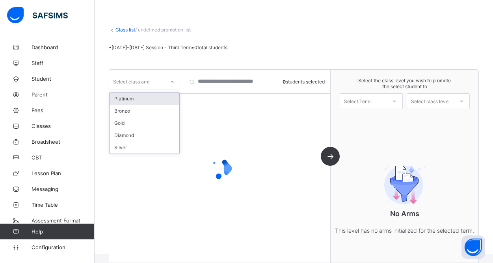
click at [172, 84] on icon at bounding box center [172, 82] width 5 height 8
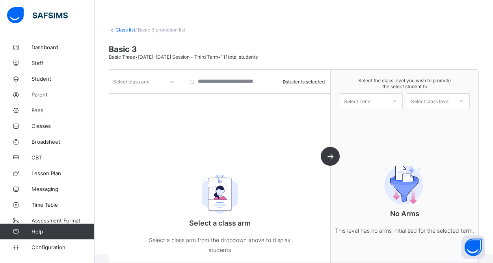
click at [225, 134] on div "Select class arm 0 students selected Select a class arm Select a class arm from…" at bounding box center [219, 166] width 221 height 193
click at [172, 78] on icon at bounding box center [172, 82] width 5 height 8
click at [141, 97] on div "Platinum" at bounding box center [145, 99] width 70 height 12
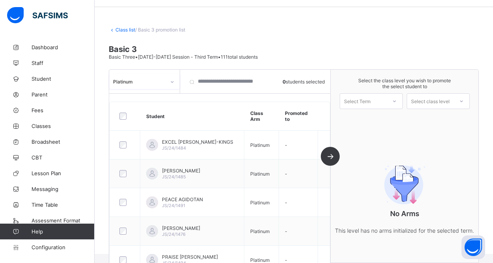
click at [353, 95] on div "Select Term" at bounding box center [371, 101] width 63 height 16
click at [367, 119] on div "First Term [DATE]-[DATE]" at bounding box center [371, 122] width 62 height 18
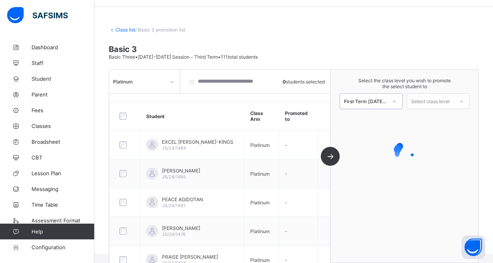
click at [442, 100] on div "Select class level" at bounding box center [430, 101] width 39 height 16
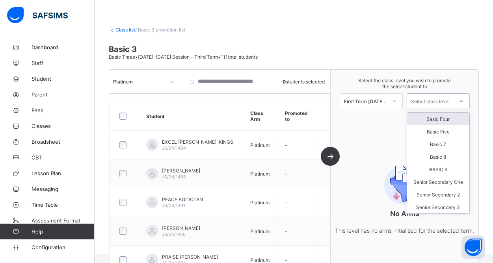
click at [441, 121] on div "Basic Four" at bounding box center [438, 119] width 62 height 13
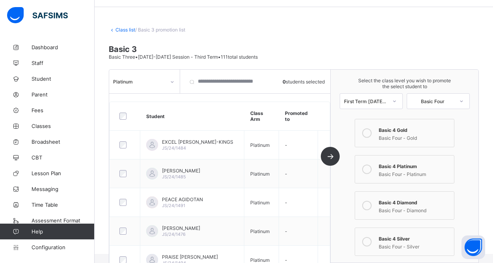
click at [370, 169] on icon at bounding box center [366, 169] width 9 height 9
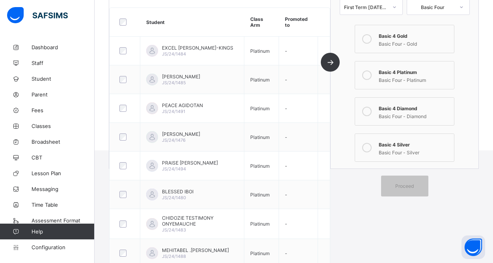
scroll to position [102, 0]
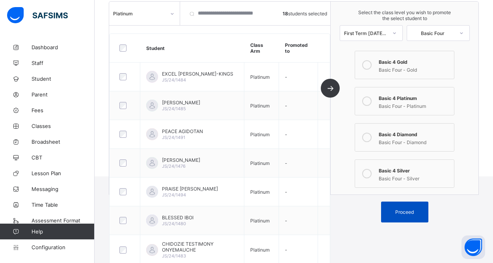
click at [408, 212] on span "Proceed" at bounding box center [404, 212] width 19 height 6
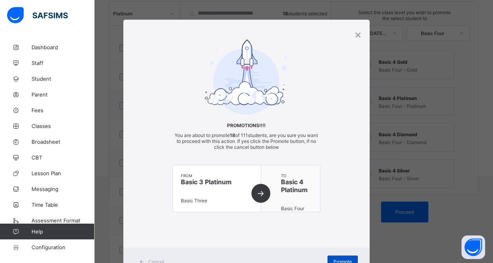
click at [340, 257] on div "Promote" at bounding box center [342, 262] width 30 height 13
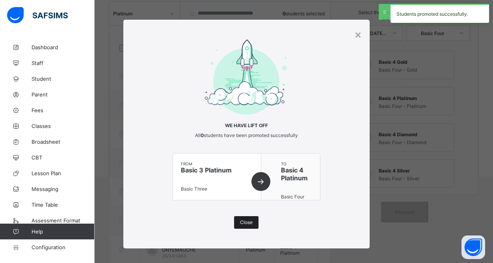
click at [247, 223] on span "Close" at bounding box center [246, 222] width 13 height 6
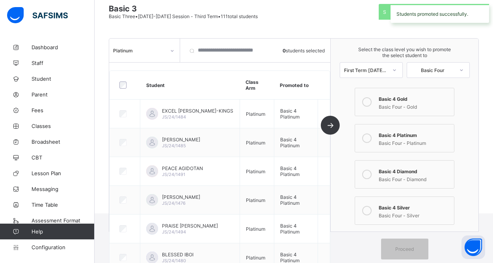
scroll to position [63, 0]
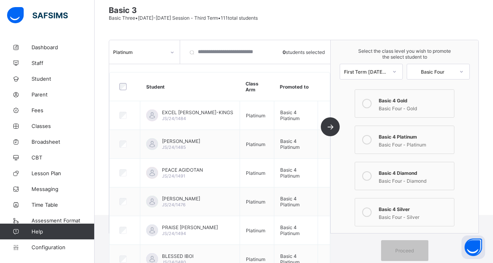
click at [173, 52] on icon at bounding box center [172, 52] width 5 height 8
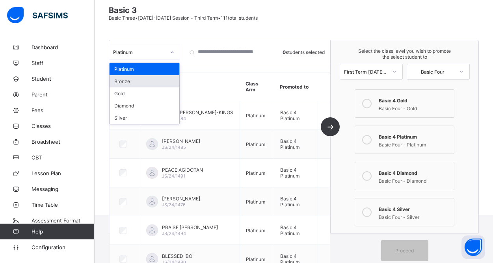
click at [143, 79] on div "Bronze" at bounding box center [145, 81] width 70 height 12
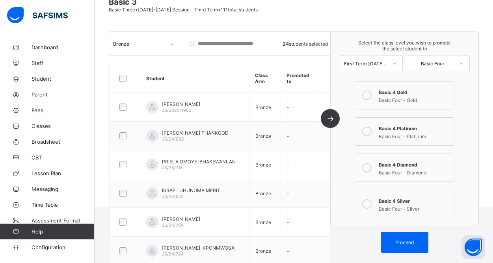
scroll to position [74, 0]
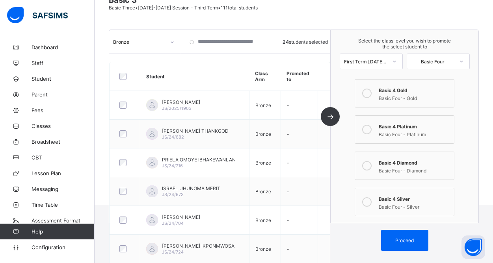
click at [368, 202] on icon at bounding box center [366, 201] width 9 height 9
click at [406, 241] on span "Proceed" at bounding box center [404, 241] width 19 height 6
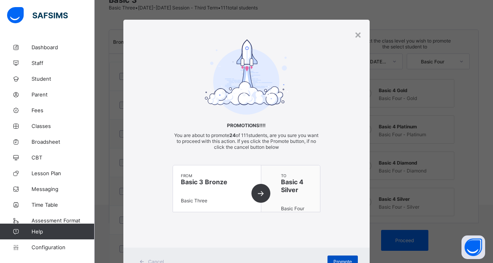
click at [343, 259] on span "Promote" at bounding box center [342, 262] width 19 height 6
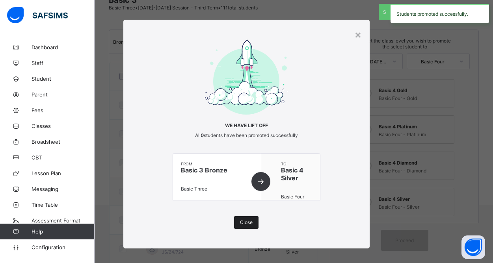
click at [251, 218] on div "Close" at bounding box center [246, 222] width 24 height 13
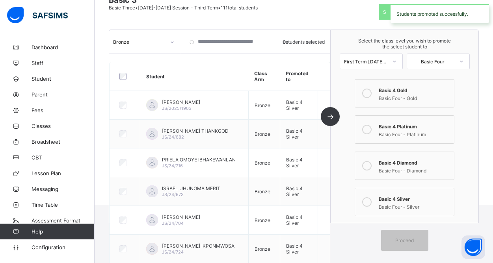
click at [173, 43] on icon at bounding box center [172, 42] width 5 height 8
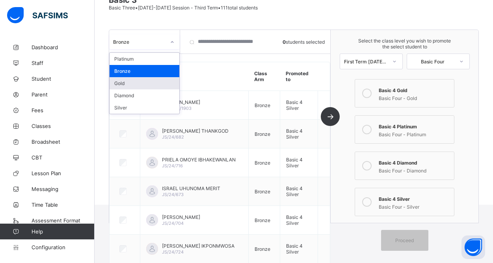
click at [140, 81] on div "Gold" at bounding box center [145, 83] width 70 height 12
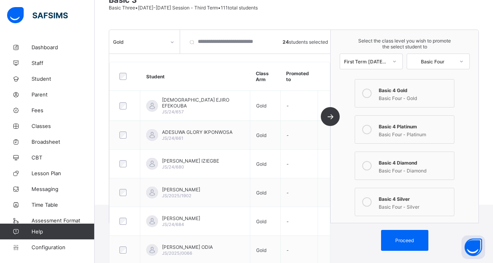
click at [367, 94] on icon at bounding box center [366, 93] width 9 height 9
click at [400, 240] on span "Proceed" at bounding box center [404, 241] width 19 height 6
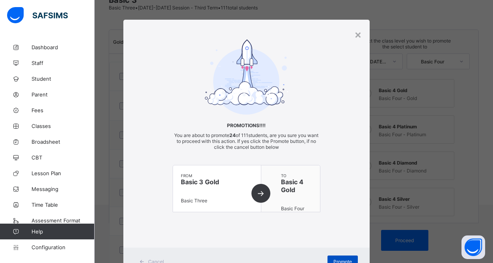
click at [342, 258] on div "Promote" at bounding box center [342, 262] width 30 height 13
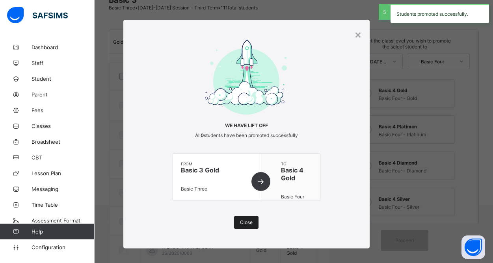
click at [242, 224] on span "Close" at bounding box center [246, 222] width 13 height 6
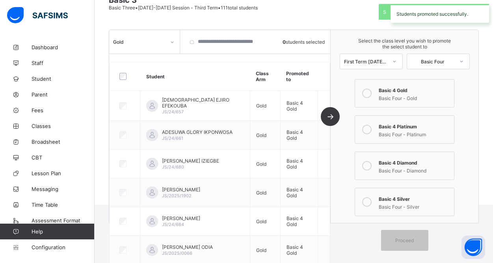
click at [171, 41] on icon at bounding box center [172, 42] width 5 height 8
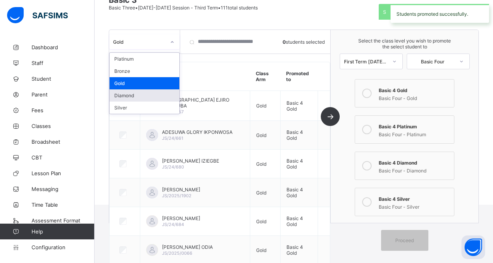
click at [145, 92] on div "Diamond" at bounding box center [145, 95] width 70 height 12
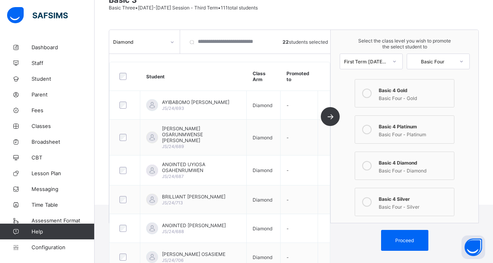
click at [369, 165] on icon at bounding box center [366, 165] width 9 height 9
click at [405, 243] on div "Proceed" at bounding box center [404, 240] width 47 height 21
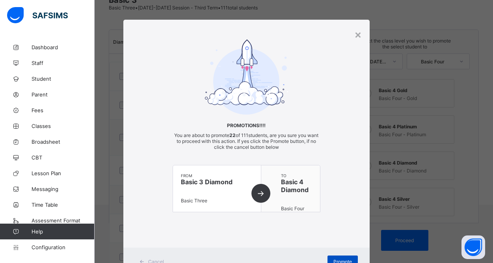
click at [346, 259] on span "Promote" at bounding box center [342, 262] width 19 height 6
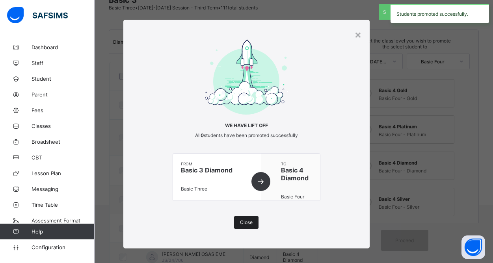
click at [244, 223] on span "Close" at bounding box center [246, 222] width 13 height 6
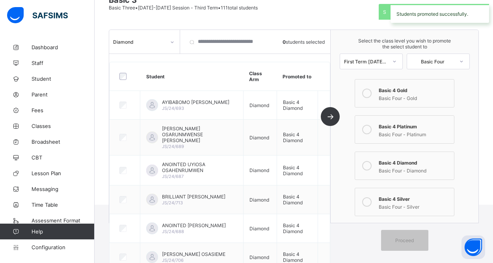
click at [170, 45] on icon at bounding box center [172, 42] width 5 height 8
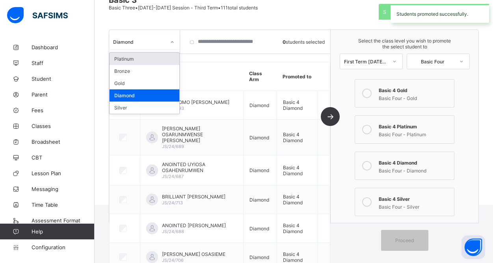
click at [169, 45] on div at bounding box center [171, 42] width 13 height 13
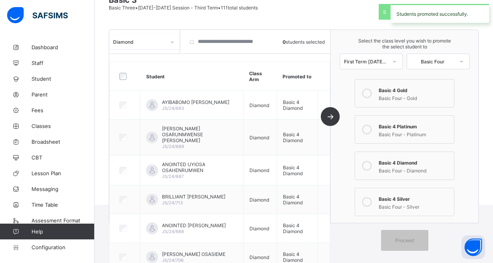
click at [170, 45] on icon at bounding box center [172, 42] width 5 height 8
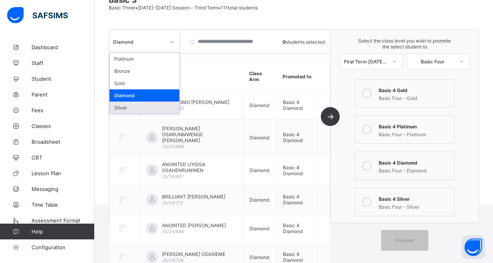
click at [135, 110] on div "Silver" at bounding box center [145, 108] width 70 height 12
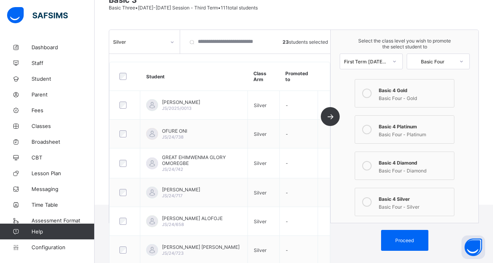
click at [367, 202] on icon at bounding box center [366, 201] width 9 height 9
click at [405, 240] on span "Proceed" at bounding box center [404, 241] width 19 height 6
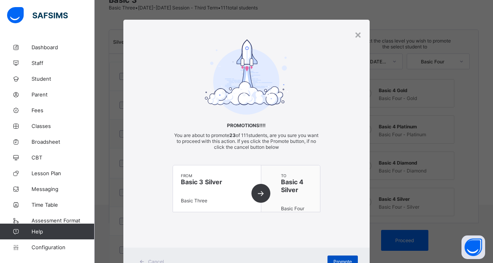
click at [336, 260] on span "Promote" at bounding box center [342, 262] width 19 height 6
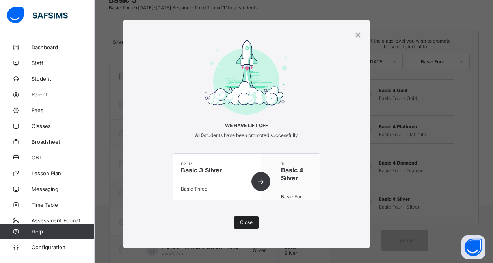
click at [248, 222] on span "Close" at bounding box center [246, 222] width 13 height 6
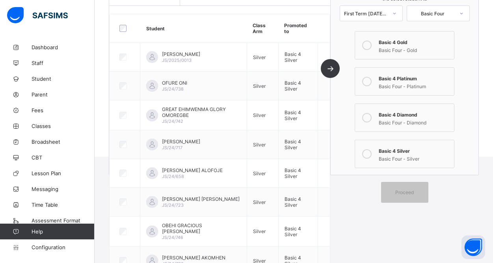
scroll to position [135, 0]
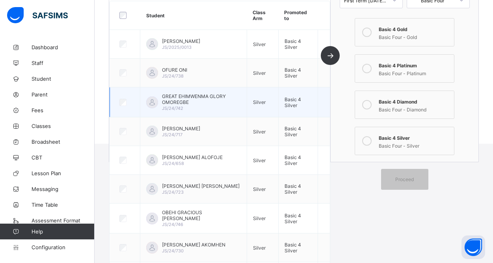
click at [189, 108] on div "GREAT EHIMWENMA GLORY [PERSON_NAME]/24/742" at bounding box center [201, 102] width 79 height 18
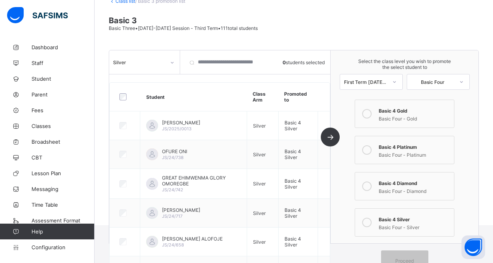
scroll to position [0, 0]
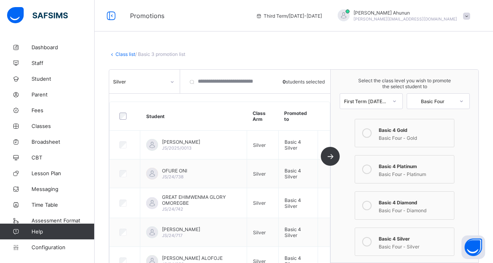
click at [126, 54] on link "Class list" at bounding box center [125, 54] width 20 height 6
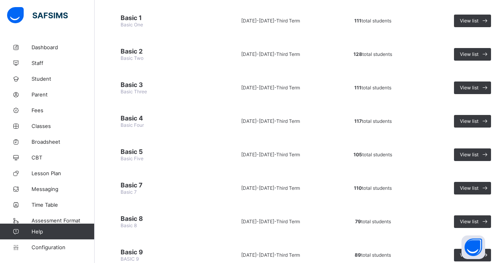
scroll to position [265, 0]
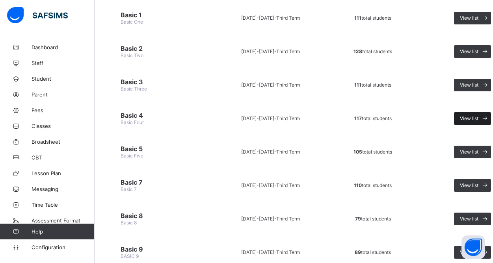
click at [468, 120] on span "View list" at bounding box center [469, 118] width 19 height 6
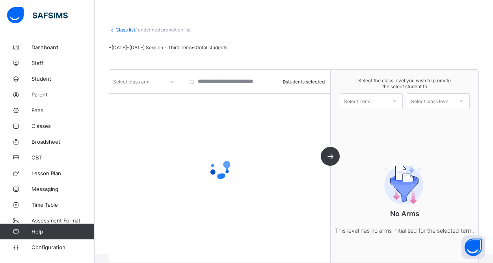
scroll to position [41, 0]
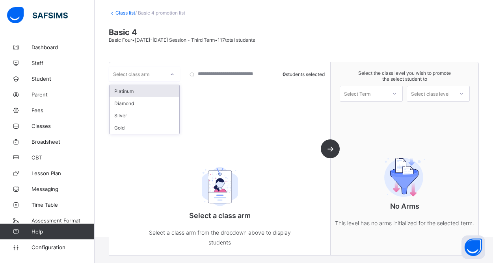
click at [174, 77] on div at bounding box center [171, 74] width 13 height 13
click at [140, 93] on div "Platinum" at bounding box center [145, 91] width 70 height 12
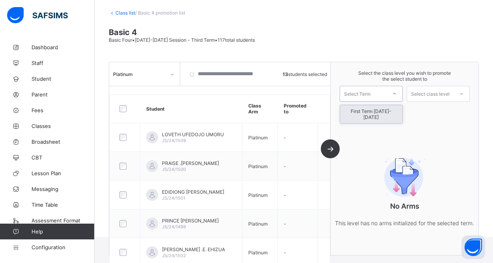
click at [384, 100] on div "Select Term" at bounding box center [371, 94] width 63 height 16
click at [376, 111] on div "First Term [DATE]-[DATE]" at bounding box center [371, 114] width 62 height 18
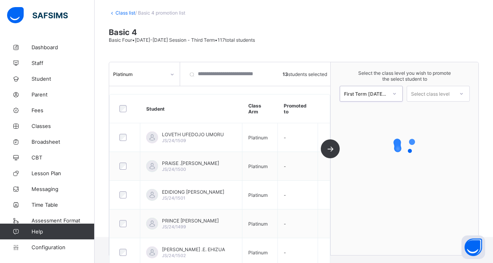
click at [439, 102] on div "Select the class level you wish to promote the select student to option First T…" at bounding box center [404, 85] width 148 height 47
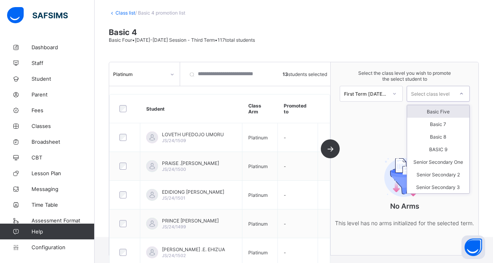
click at [433, 94] on div "Select class level" at bounding box center [430, 94] width 39 height 16
click at [445, 113] on div "Basic Five" at bounding box center [438, 111] width 62 height 13
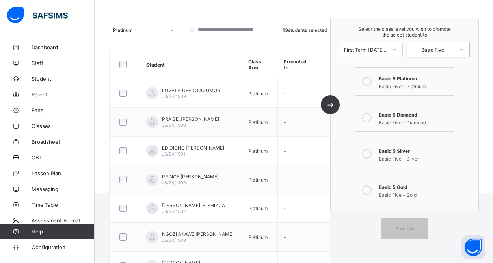
scroll to position [91, 0]
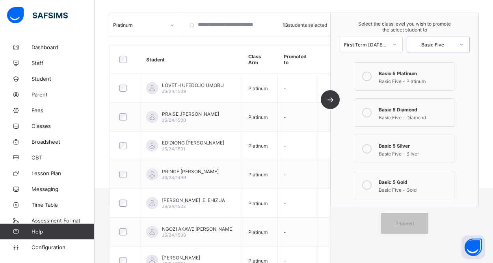
click at [369, 76] on icon at bounding box center [366, 76] width 9 height 9
click at [391, 228] on div "Proceed" at bounding box center [404, 223] width 47 height 21
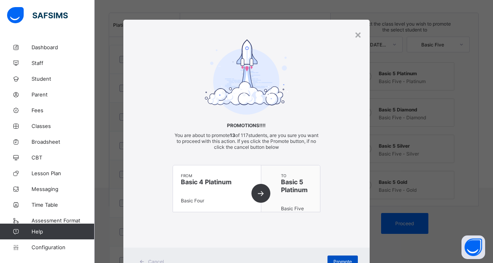
click at [332, 257] on div "Promote" at bounding box center [342, 262] width 30 height 13
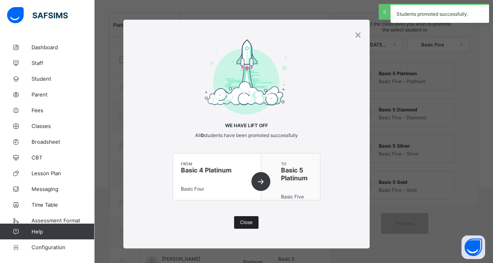
click at [243, 221] on span "Close" at bounding box center [246, 222] width 13 height 6
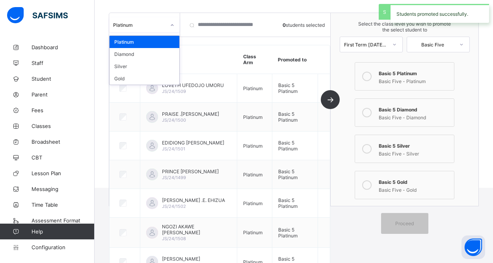
click at [174, 24] on icon at bounding box center [172, 25] width 5 height 8
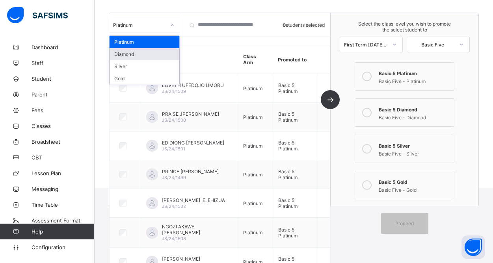
click at [139, 52] on div "Diamond" at bounding box center [145, 54] width 70 height 12
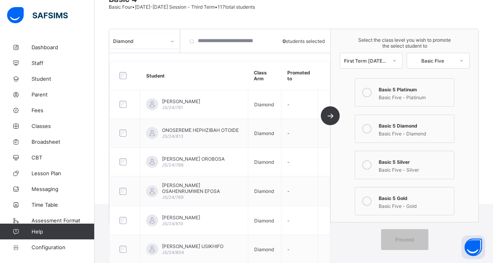
scroll to position [77, 0]
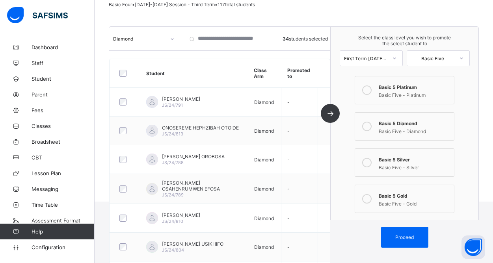
click at [372, 126] on div at bounding box center [367, 127] width 16 height 16
click at [401, 238] on span "Proceed" at bounding box center [404, 237] width 19 height 6
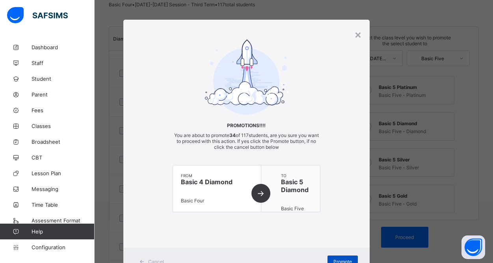
click at [335, 258] on div "Promote" at bounding box center [342, 262] width 30 height 13
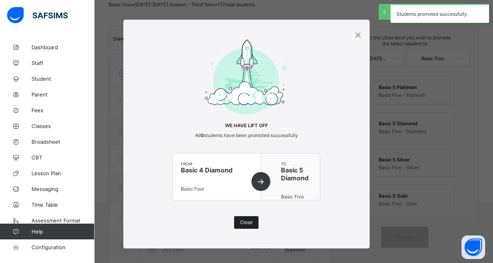
click at [245, 225] on span "Close" at bounding box center [246, 222] width 13 height 6
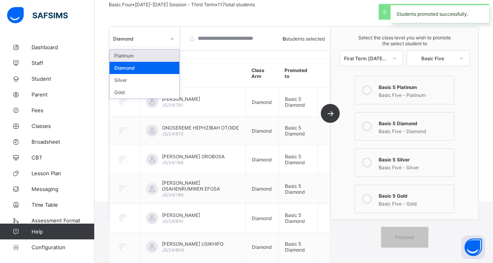
click at [172, 39] on icon at bounding box center [172, 39] width 5 height 8
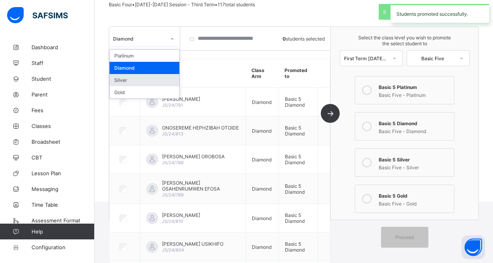
click at [142, 78] on div "Silver" at bounding box center [145, 80] width 70 height 12
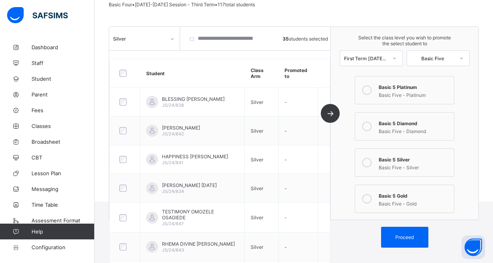
click at [365, 162] on icon at bounding box center [366, 162] width 9 height 9
click at [394, 236] on span "Proceed" at bounding box center [404, 237] width 35 height 6
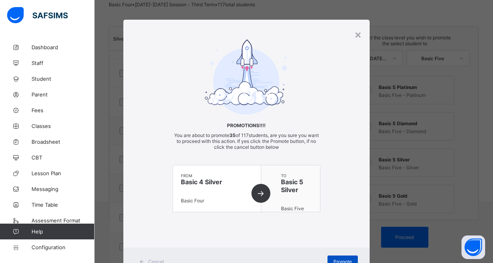
click at [347, 261] on span "Promote" at bounding box center [342, 262] width 19 height 6
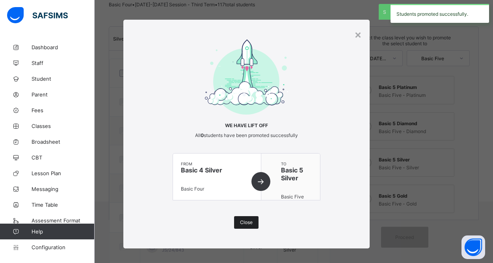
click at [244, 221] on span "Close" at bounding box center [246, 222] width 13 height 6
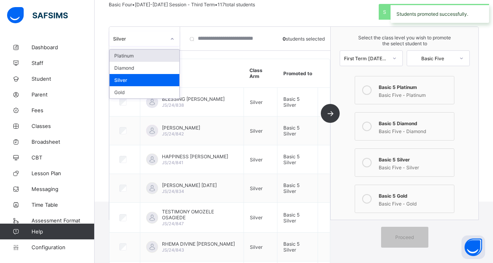
click at [171, 39] on icon at bounding box center [172, 39] width 5 height 8
click at [142, 89] on div "Gold" at bounding box center [145, 92] width 70 height 12
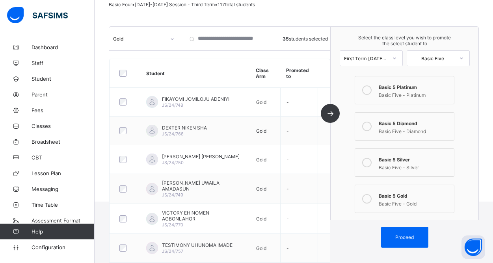
click at [371, 199] on icon at bounding box center [366, 198] width 9 height 9
click at [396, 236] on span "Proceed" at bounding box center [404, 237] width 19 height 6
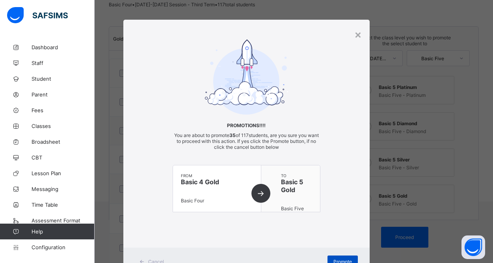
click at [341, 259] on span "Promote" at bounding box center [342, 262] width 19 height 6
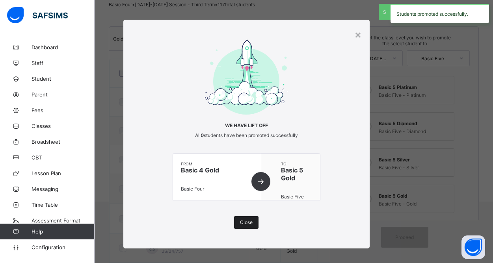
click at [248, 226] on div "Close" at bounding box center [246, 222] width 24 height 13
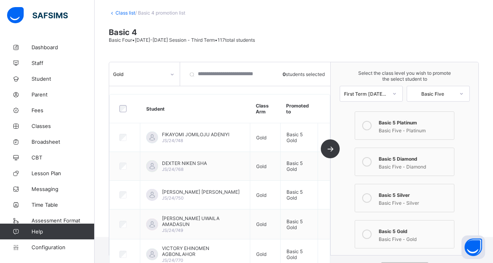
scroll to position [36, 0]
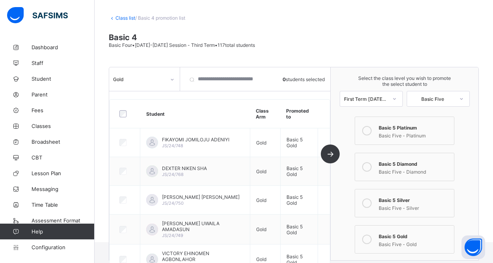
click at [127, 17] on link "Class list" at bounding box center [125, 18] width 20 height 6
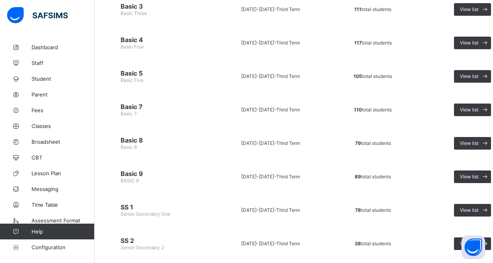
scroll to position [341, 0]
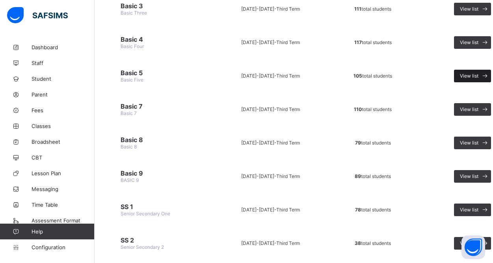
click at [473, 76] on span "View list" at bounding box center [469, 76] width 19 height 6
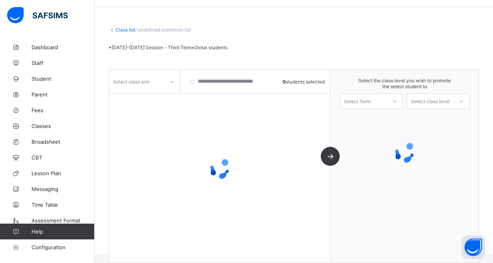
scroll to position [24, 0]
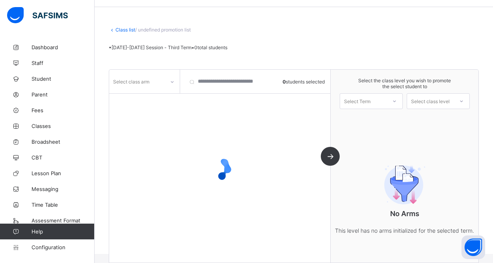
click at [379, 100] on div "Select Term" at bounding box center [363, 101] width 46 height 11
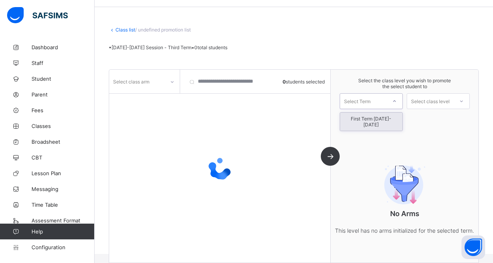
click at [375, 119] on div "First Term [DATE]-[DATE]" at bounding box center [371, 122] width 62 height 18
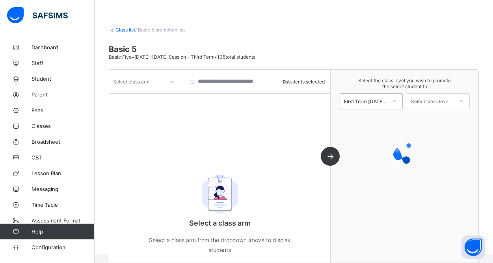
click at [175, 87] on div at bounding box center [171, 82] width 13 height 13
click at [128, 99] on div "Diamond" at bounding box center [145, 99] width 70 height 12
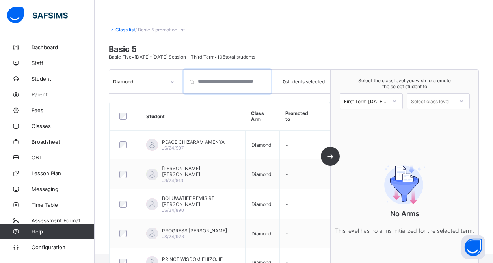
click at [192, 82] on input "search" at bounding box center [227, 82] width 87 height 24
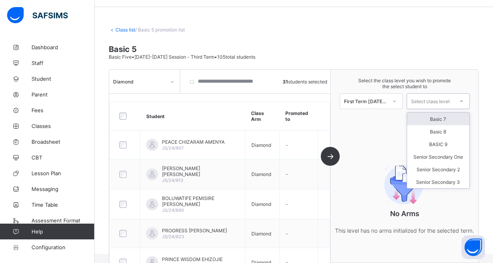
click at [427, 101] on div "Select class level" at bounding box center [430, 101] width 39 height 16
click at [436, 118] on div "Basic 7" at bounding box center [438, 119] width 62 height 13
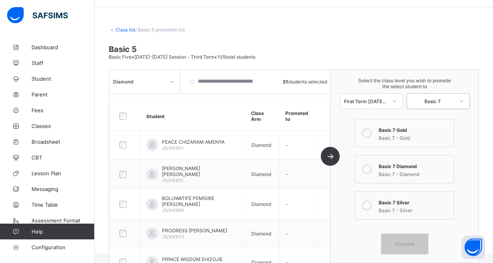
click at [372, 169] on div at bounding box center [367, 170] width 16 height 16
click at [400, 244] on span "Proceed" at bounding box center [404, 244] width 19 height 6
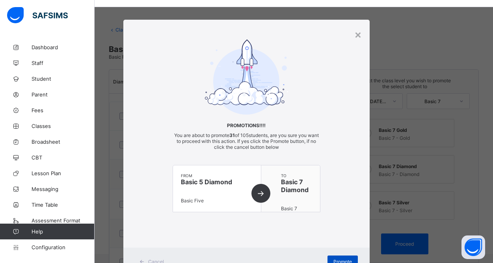
click at [336, 258] on div "Promote" at bounding box center [342, 262] width 30 height 13
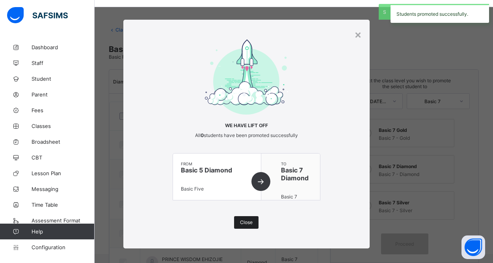
click at [246, 219] on div "Close" at bounding box center [246, 222] width 24 height 13
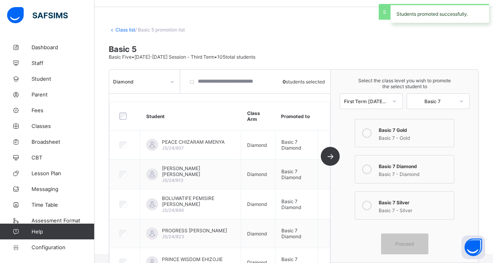
click at [174, 83] on div at bounding box center [171, 82] width 13 height 13
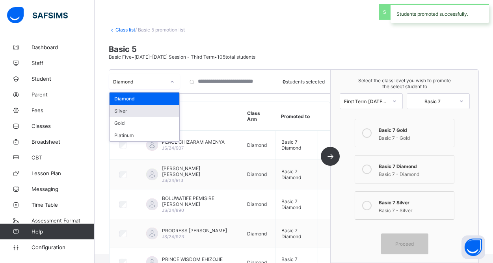
click at [145, 110] on div "Silver" at bounding box center [145, 111] width 70 height 12
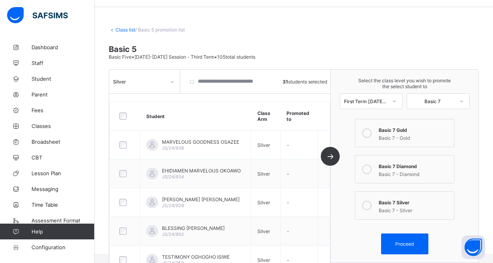
click at [367, 208] on icon at bounding box center [366, 205] width 9 height 9
click at [408, 242] on span "Proceed" at bounding box center [404, 244] width 19 height 6
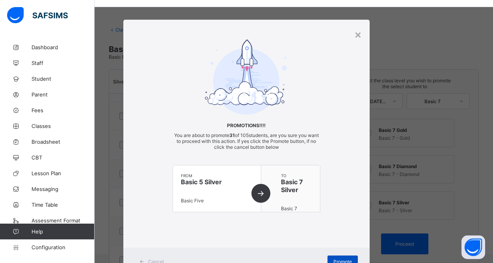
click at [339, 262] on span "Promote" at bounding box center [342, 262] width 19 height 6
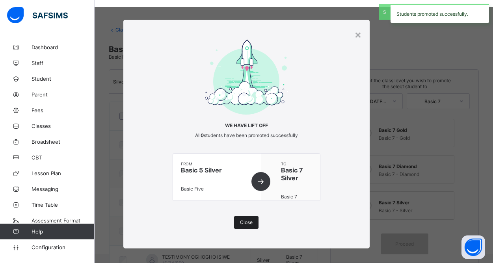
click at [247, 222] on span "Close" at bounding box center [246, 222] width 13 height 6
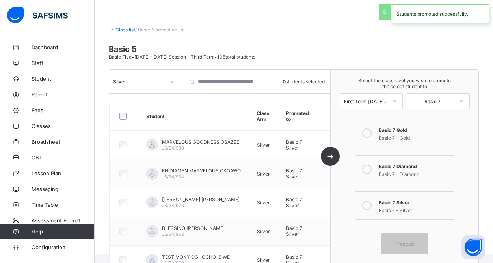
click at [170, 83] on icon at bounding box center [172, 82] width 5 height 8
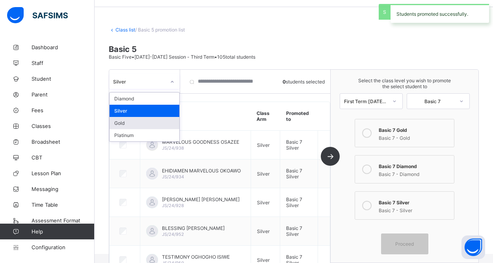
click at [139, 124] on div "Gold" at bounding box center [145, 123] width 70 height 12
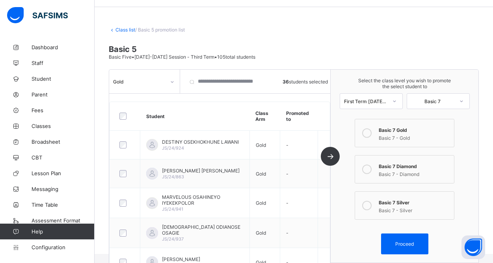
click at [373, 134] on div at bounding box center [367, 133] width 16 height 16
click at [407, 245] on span "Proceed" at bounding box center [404, 244] width 19 height 6
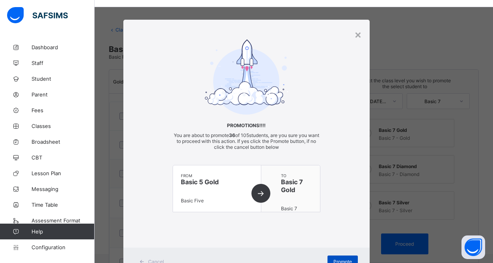
click at [347, 257] on div "Promote" at bounding box center [342, 262] width 30 height 13
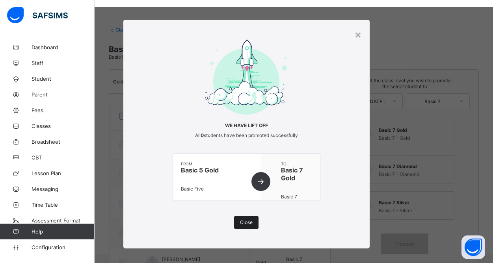
click at [248, 223] on span "Close" at bounding box center [246, 222] width 13 height 6
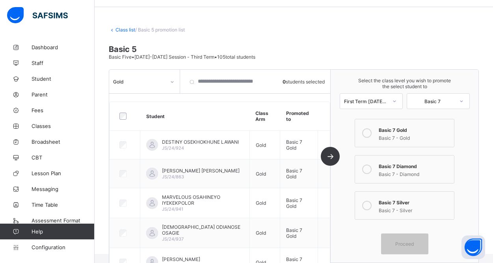
click at [171, 83] on icon at bounding box center [172, 82] width 5 height 8
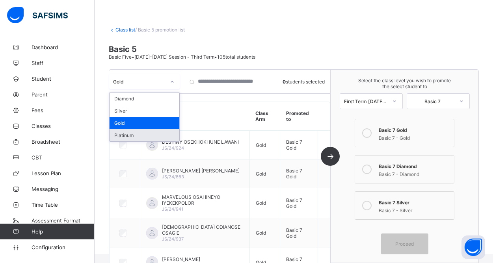
click at [143, 137] on div "Platinum" at bounding box center [145, 135] width 70 height 12
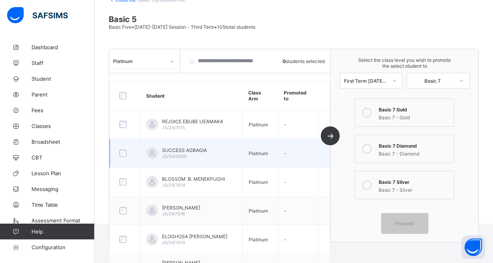
scroll to position [104, 0]
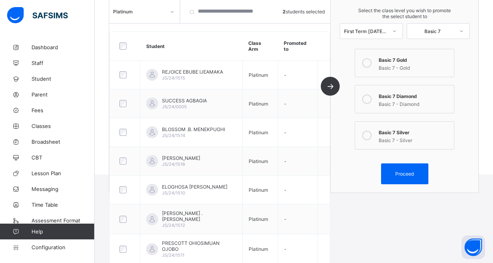
click at [366, 133] on icon at bounding box center [366, 135] width 9 height 9
click at [410, 171] on span "Proceed" at bounding box center [404, 174] width 19 height 6
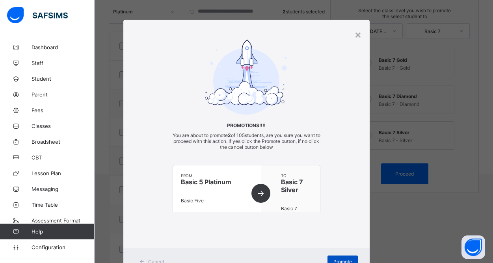
click at [334, 257] on div "Promote" at bounding box center [342, 262] width 30 height 13
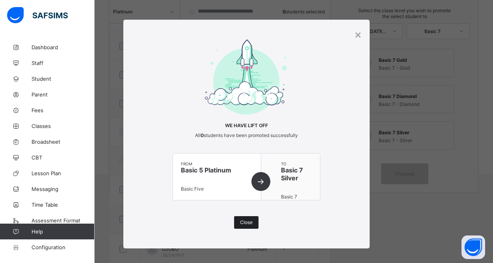
click at [251, 219] on span "Close" at bounding box center [246, 222] width 13 height 6
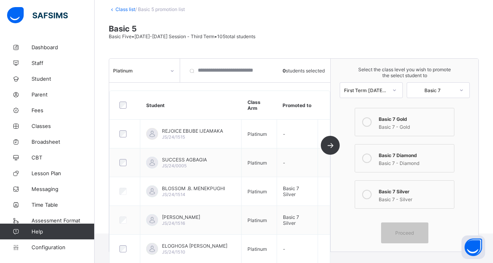
scroll to position [48, 0]
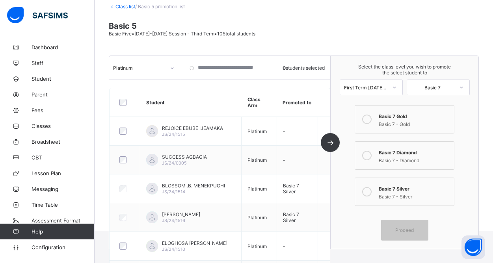
click at [171, 69] on icon at bounding box center [172, 68] width 5 height 8
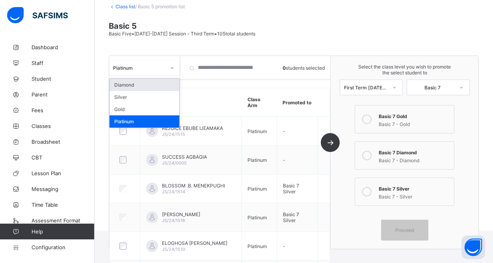
click at [128, 7] on link "Class list" at bounding box center [125, 7] width 20 height 6
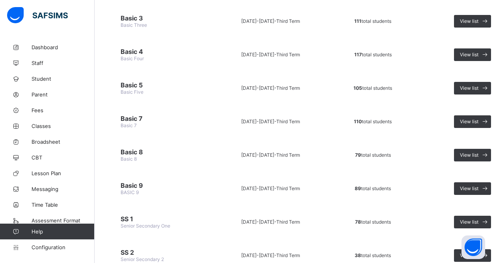
scroll to position [329, 0]
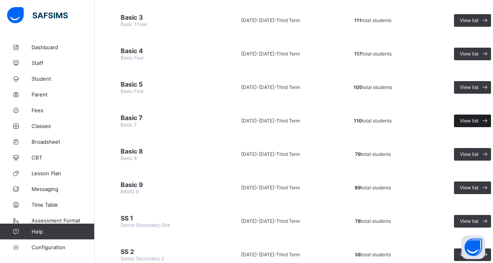
click at [468, 120] on span "View list" at bounding box center [469, 121] width 19 height 6
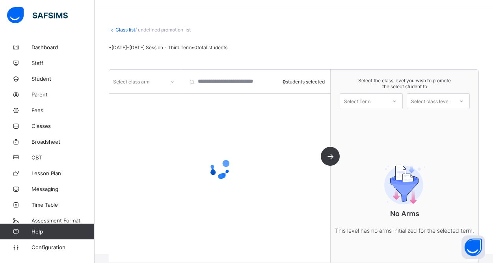
scroll to position [41, 0]
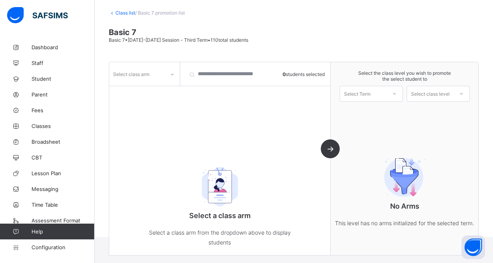
click at [172, 76] on icon at bounding box center [172, 75] width 5 height 8
click at [144, 93] on div "Diamond" at bounding box center [145, 91] width 70 height 12
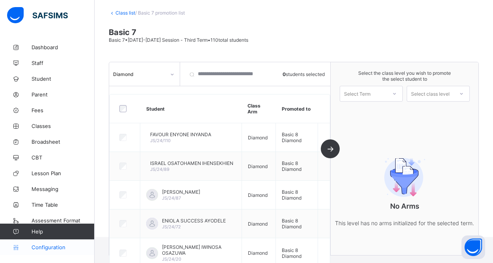
click at [53, 251] on link "Configuration" at bounding box center [47, 248] width 94 height 16
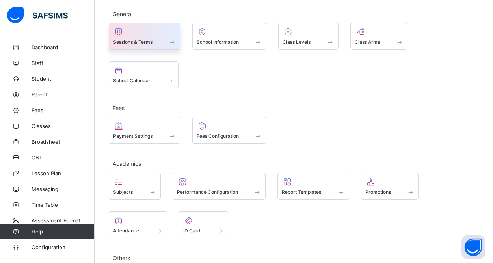
click at [129, 43] on span "Sessions & Terms" at bounding box center [132, 42] width 39 height 6
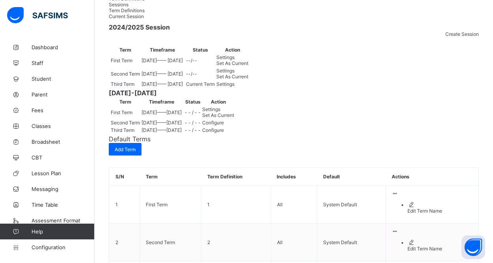
scroll to position [73, 0]
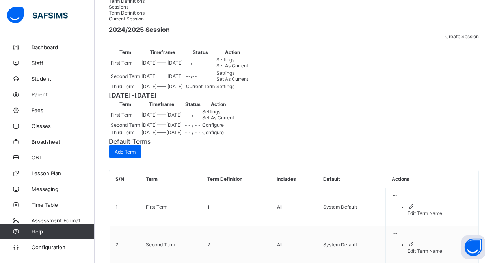
click at [248, 69] on span "Set As Current" at bounding box center [232, 66] width 32 height 6
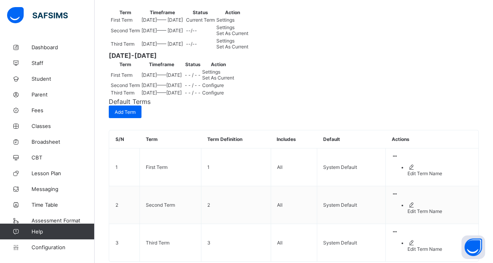
scroll to position [120, 0]
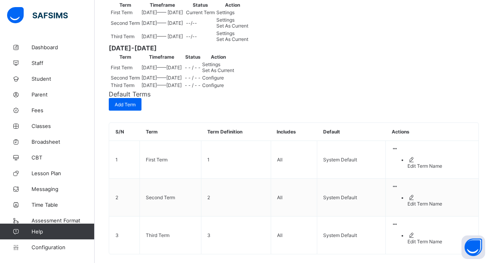
click at [234, 73] on span "Set As Current" at bounding box center [218, 70] width 32 height 6
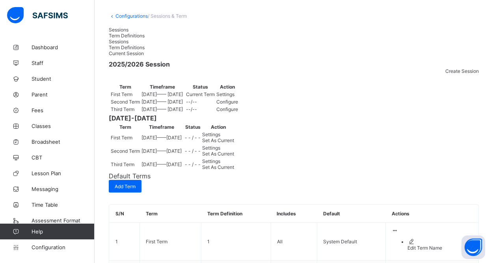
scroll to position [52, 0]
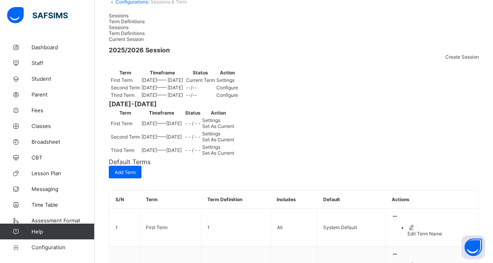
click at [238, 83] on div "Settings" at bounding box center [227, 80] width 22 height 6
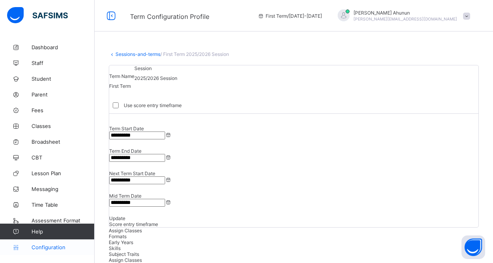
click at [44, 244] on span "Configuration" at bounding box center [63, 247] width 63 height 6
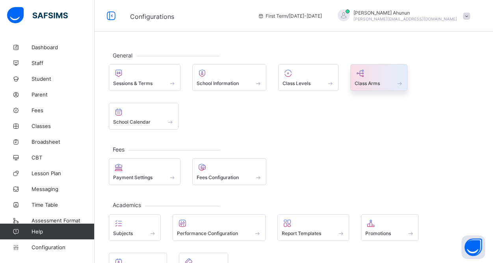
click at [384, 80] on div "Class Arms" at bounding box center [379, 83] width 49 height 7
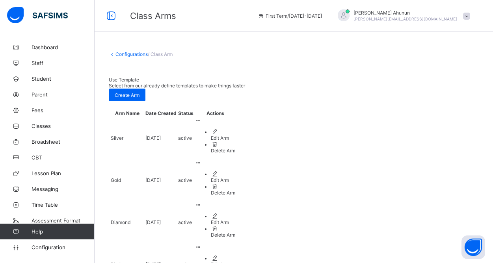
scroll to position [9, 0]
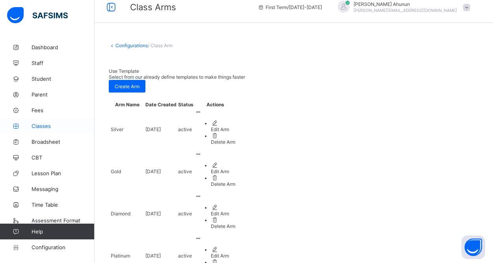
click at [42, 122] on link "Classes" at bounding box center [47, 126] width 95 height 16
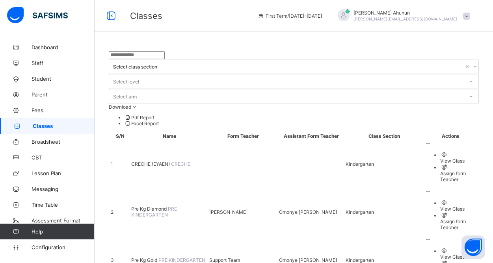
click at [440, 206] on div "View Class" at bounding box center [458, 209] width 37 height 6
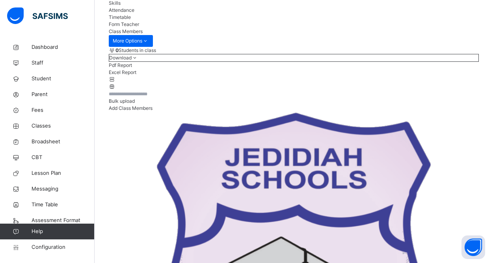
scroll to position [92, 0]
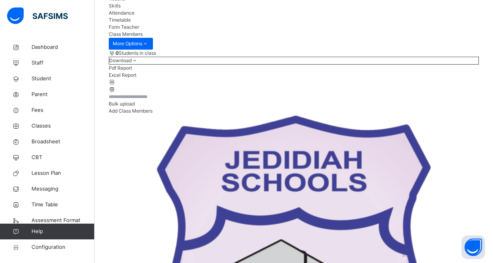
click at [152, 114] on span "Add Class Members" at bounding box center [131, 111] width 44 height 6
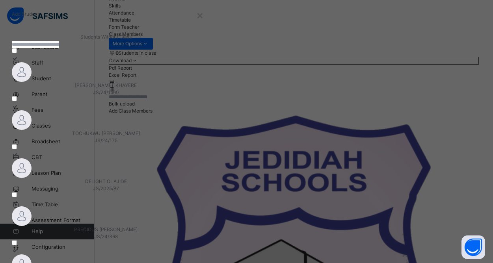
scroll to position [0, 0]
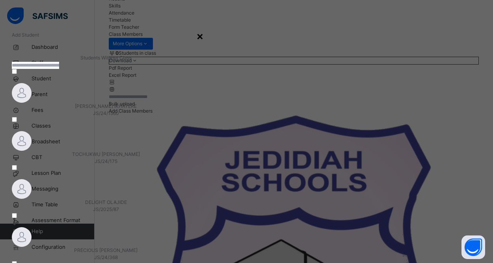
click at [204, 38] on div "×" at bounding box center [199, 36] width 7 height 17
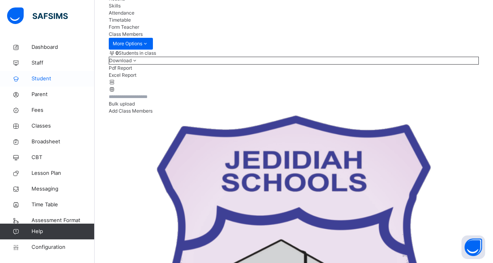
click at [39, 78] on span "Student" at bounding box center [63, 79] width 63 height 8
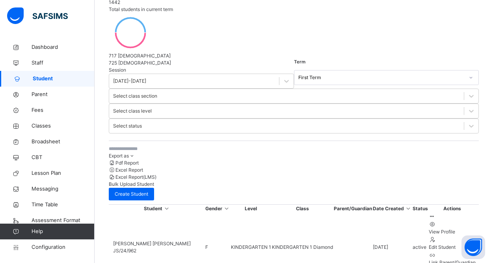
scroll to position [133, 0]
click at [45, 121] on link "Classes" at bounding box center [47, 126] width 95 height 16
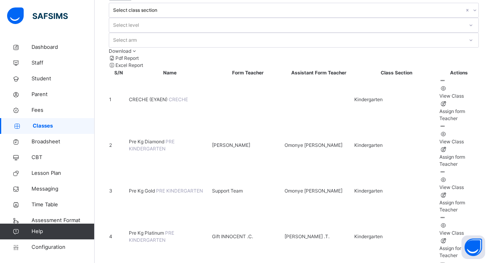
scroll to position [57, 0]
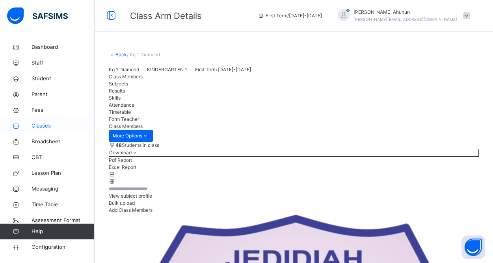
click at [42, 127] on span "Classes" at bounding box center [63, 126] width 63 height 8
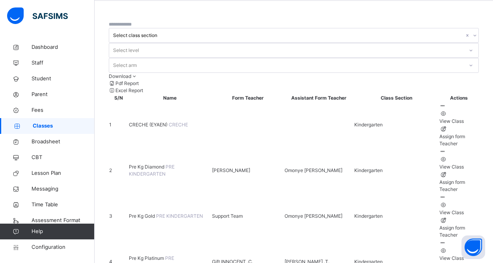
scroll to position [33, 0]
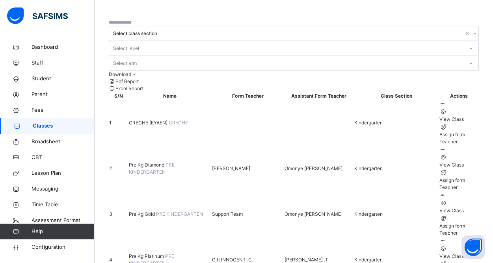
click at [156, 211] on span "Pre Kg Gold" at bounding box center [142, 214] width 27 height 6
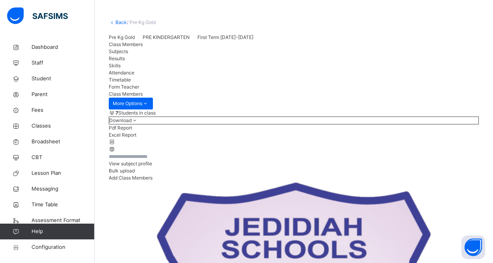
scroll to position [28, 0]
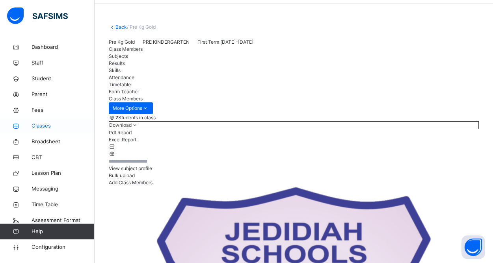
click at [49, 127] on span "Classes" at bounding box center [63, 126] width 63 height 8
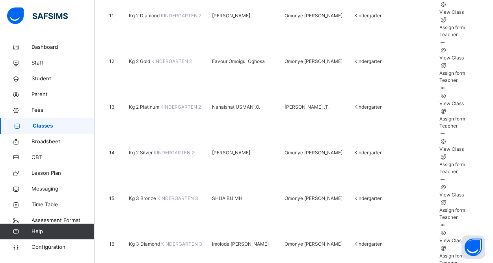
scroll to position [601, 0]
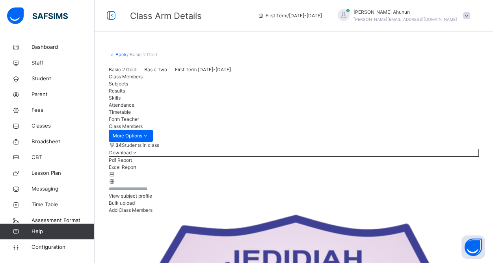
scroll to position [52, 0]
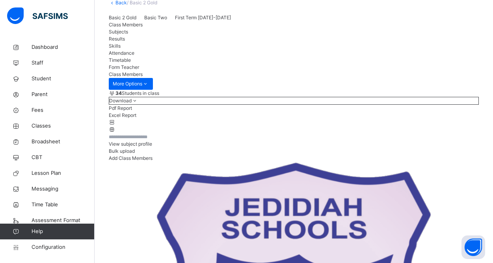
click at [156, 134] on input "text" at bounding box center [132, 137] width 47 height 7
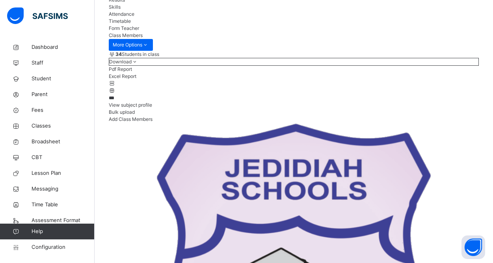
scroll to position [65, 0]
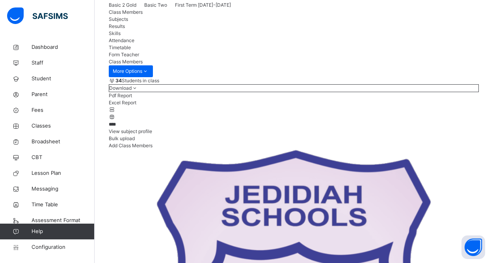
type input "****"
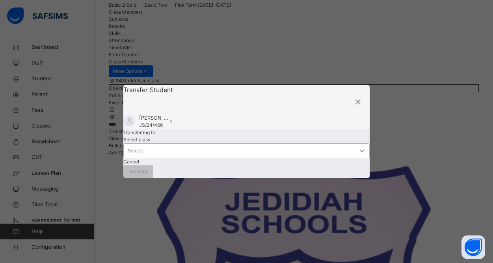
click at [358, 155] on icon at bounding box center [362, 151] width 8 height 8
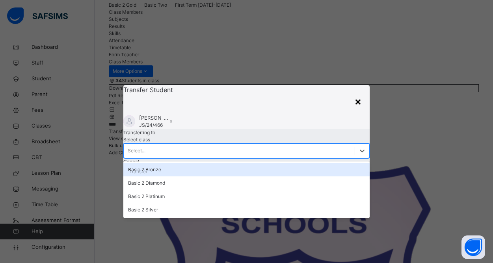
click at [359, 93] on div "×" at bounding box center [357, 101] width 7 height 17
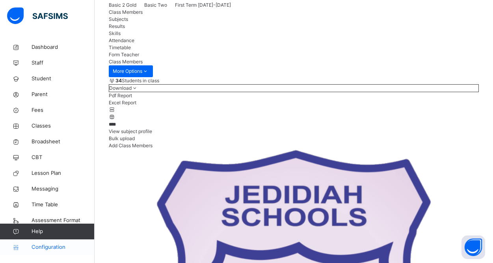
click at [56, 247] on span "Configuration" at bounding box center [63, 247] width 63 height 8
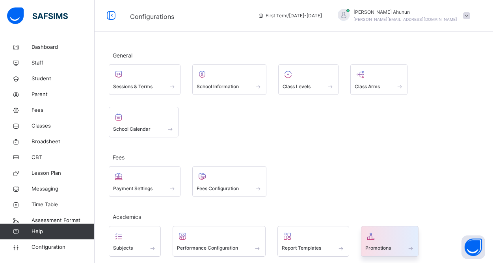
click at [384, 247] on span "Promotions" at bounding box center [378, 248] width 26 height 7
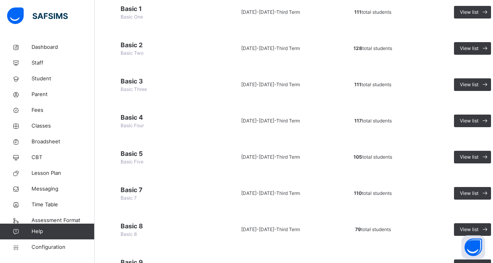
scroll to position [279, 0]
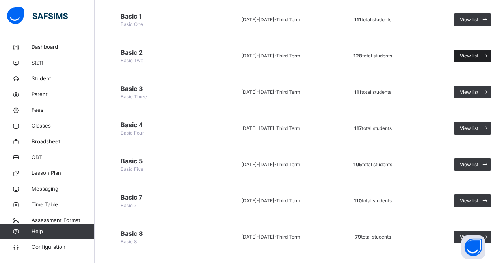
click at [468, 58] on span "View list" at bounding box center [469, 55] width 19 height 7
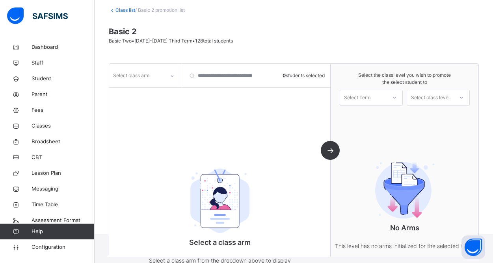
scroll to position [38, 0]
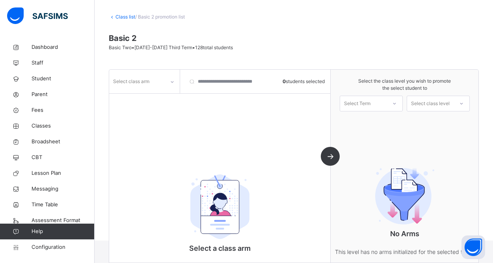
click at [156, 50] on span "Basic Two • [DATE]-[DATE] Third Term • 128 total students" at bounding box center [171, 48] width 124 height 6
click at [361, 105] on div "Select Term" at bounding box center [357, 104] width 26 height 16
click at [363, 123] on div "First Term [DATE]-[DATE]" at bounding box center [371, 125] width 62 height 20
click at [447, 102] on div "Select class level" at bounding box center [430, 104] width 39 height 16
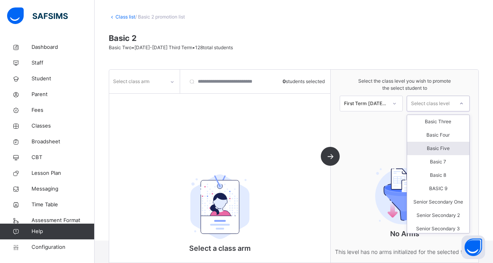
click at [442, 150] on div "Basic Five" at bounding box center [438, 148] width 62 height 13
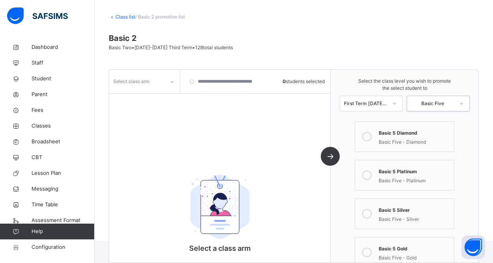
click at [174, 82] on icon at bounding box center [172, 82] width 5 height 8
click at [141, 115] on div "Gold" at bounding box center [145, 112] width 70 height 13
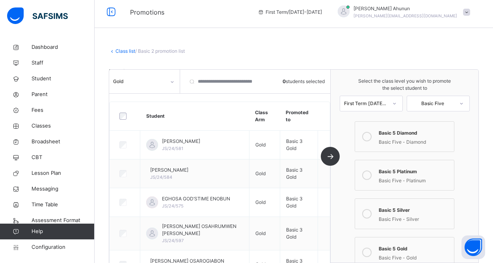
scroll to position [0, 0]
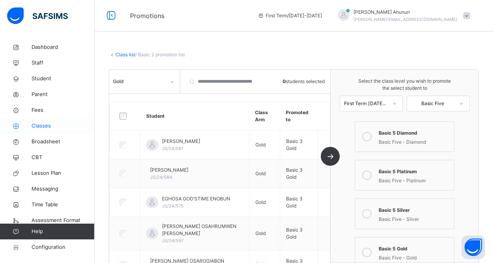
click at [47, 126] on span "Classes" at bounding box center [63, 126] width 63 height 8
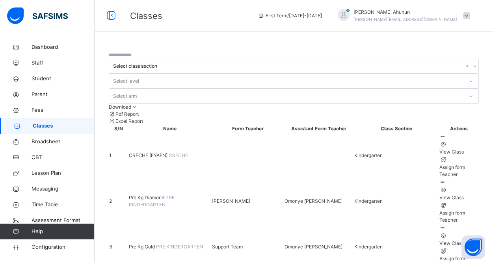
click at [149, 57] on input "text" at bounding box center [132, 55] width 47 height 7
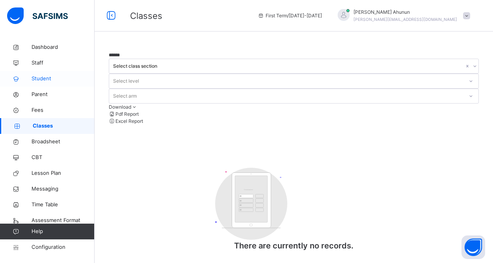
type input "******"
click at [41, 74] on link "Student" at bounding box center [47, 79] width 95 height 16
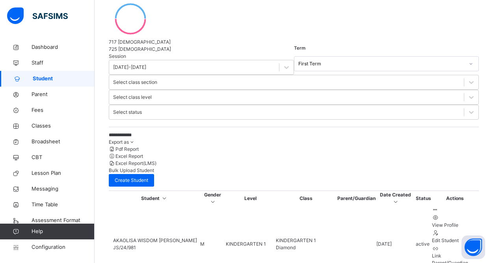
scroll to position [145, 0]
type input "**********"
click at [55, 126] on span "Classes" at bounding box center [63, 126] width 63 height 8
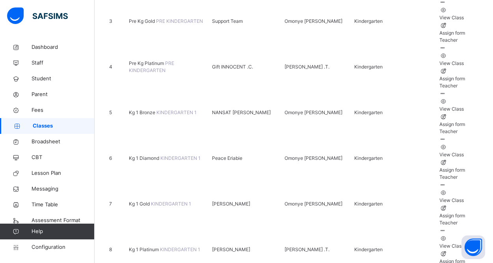
scroll to position [243, 0]
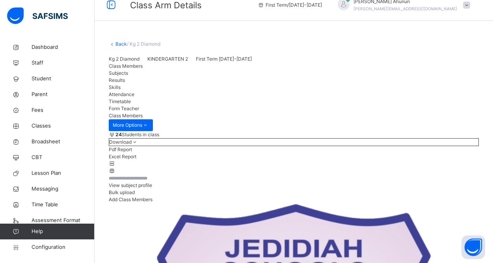
scroll to position [73, 0]
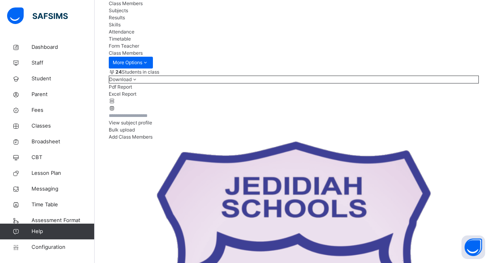
click at [152, 140] on span "Add Class Members" at bounding box center [131, 137] width 44 height 6
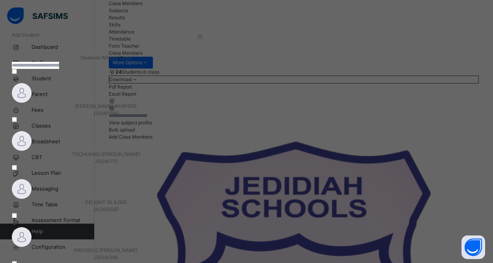
click at [59, 69] on input "text" at bounding box center [35, 65] width 47 height 7
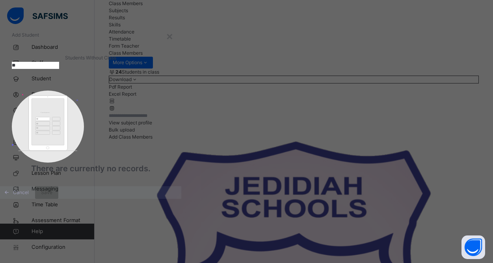
type input "*"
click at [116, 61] on span "Students Without Class" at bounding box center [90, 58] width 51 height 6
click at [59, 69] on input "*****" at bounding box center [35, 65] width 47 height 7
type input "*"
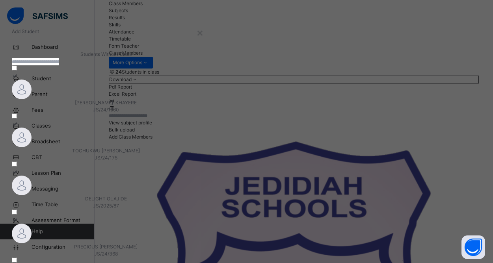
scroll to position [0, 0]
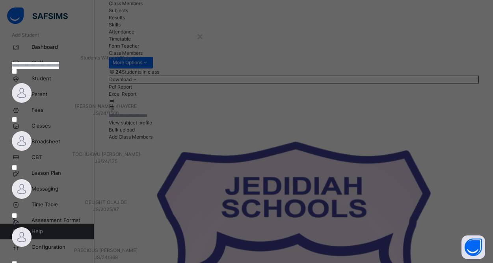
click at [132, 61] on span "Students Without Class" at bounding box center [105, 58] width 51 height 6
click at [204, 37] on div "×" at bounding box center [199, 36] width 7 height 17
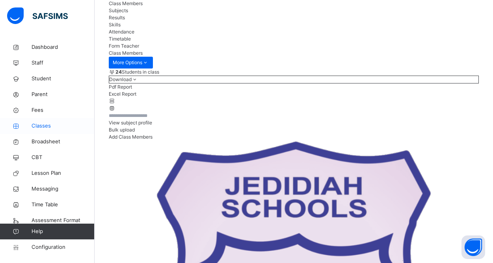
click at [42, 131] on link "Classes" at bounding box center [47, 126] width 95 height 16
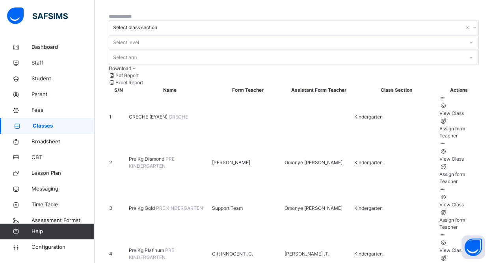
scroll to position [44, 0]
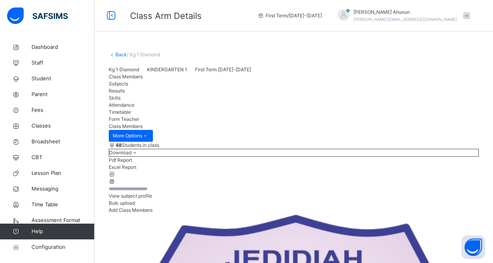
click at [156, 193] on input "text" at bounding box center [132, 189] width 47 height 7
type input "******"
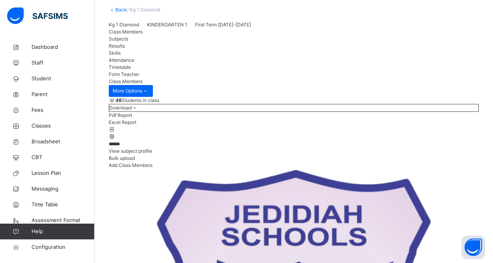
scroll to position [65, 0]
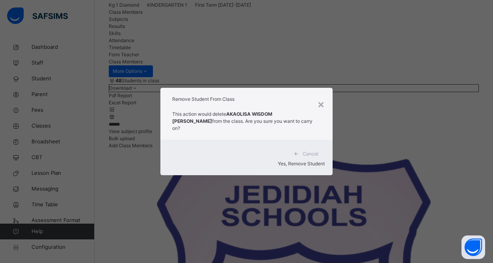
click at [302, 161] on span "Yes, Remove Student" at bounding box center [301, 164] width 47 height 6
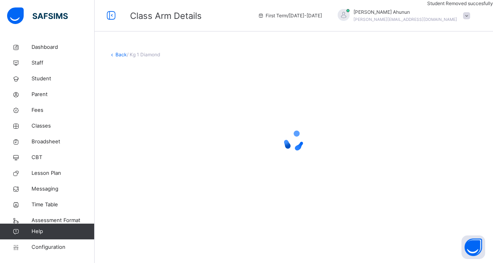
scroll to position [0, 0]
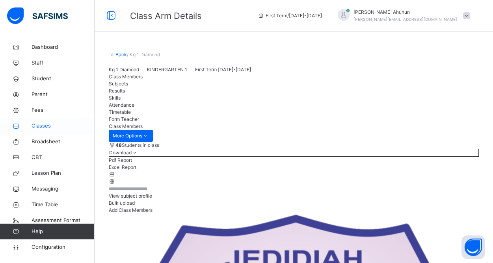
click at [39, 125] on span "Classes" at bounding box center [63, 126] width 63 height 8
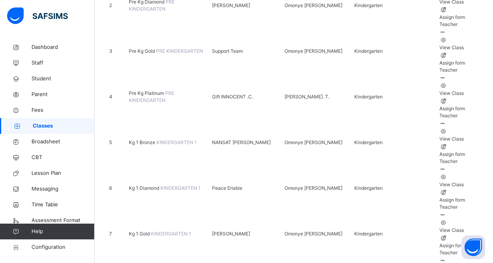
scroll to position [196, 0]
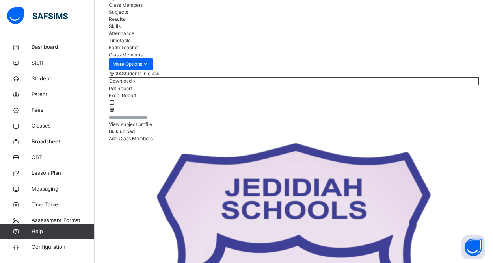
scroll to position [78, 0]
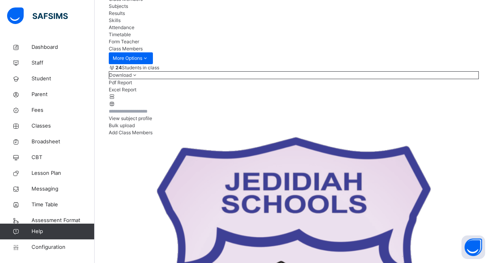
click at [152, 134] on span "Add Class Members" at bounding box center [131, 133] width 44 height 6
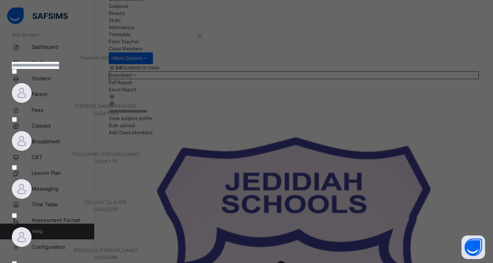
click at [59, 69] on input "text" at bounding box center [35, 65] width 47 height 7
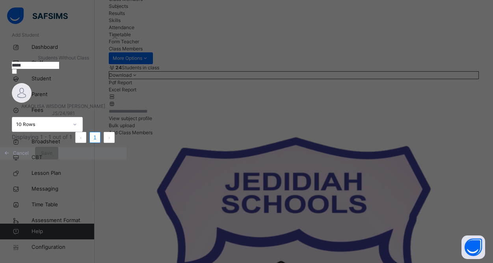
type input "*****"
click at [92, 109] on span "AKAOLISA WISDOM [PERSON_NAME]" at bounding box center [63, 106] width 84 height 6
click at [52, 157] on span "Save" at bounding box center [46, 153] width 11 height 7
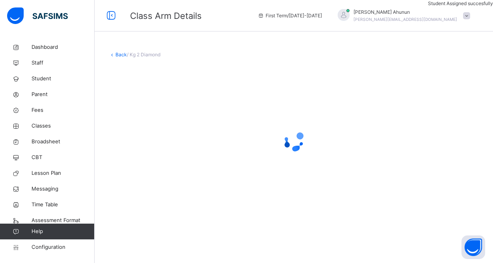
scroll to position [0, 0]
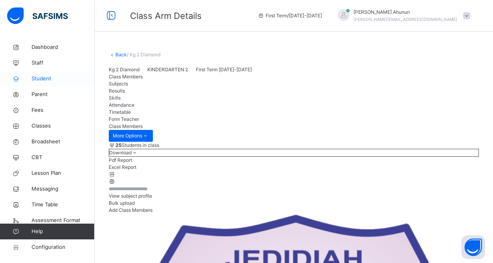
click at [42, 82] on span "Student" at bounding box center [63, 79] width 63 height 8
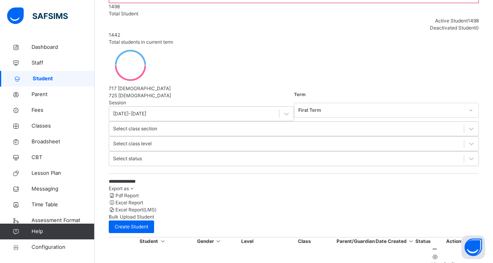
scroll to position [105, 0]
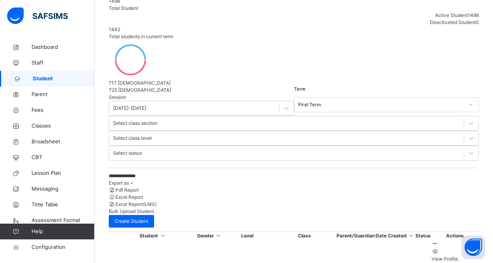
click at [169, 173] on input "**********" at bounding box center [168, 176] width 118 height 7
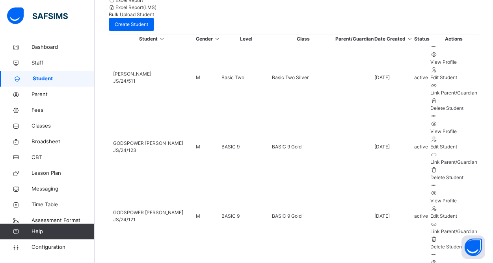
scroll to position [317, 0]
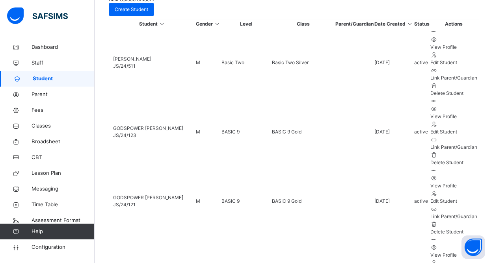
type input "**********"
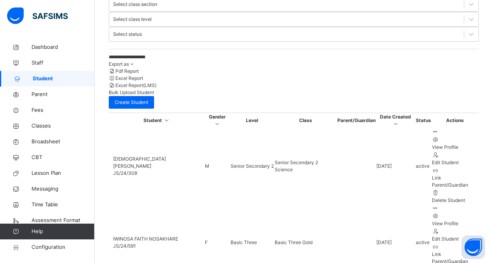
scroll to position [222, 0]
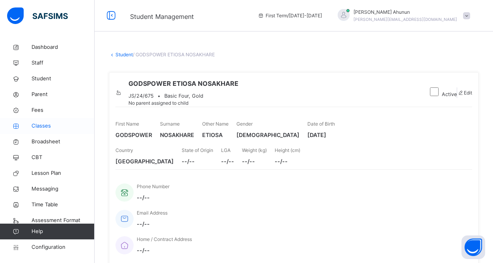
click at [40, 124] on span "Classes" at bounding box center [63, 126] width 63 height 8
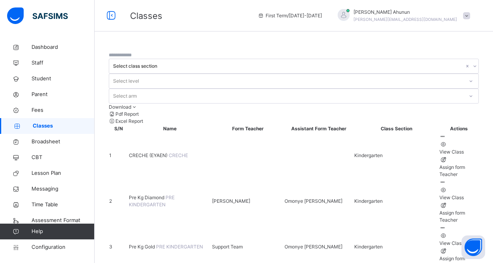
click at [156, 59] on input "text" at bounding box center [132, 55] width 47 height 7
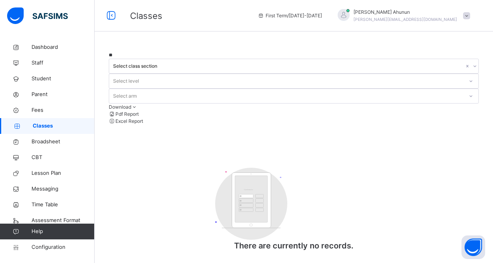
type input "*"
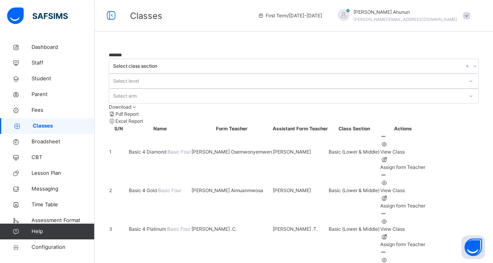
type input "*******"
click at [149, 188] on span "Basic 4 Gold" at bounding box center [143, 191] width 29 height 6
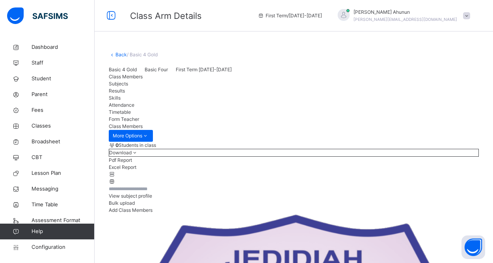
click at [156, 193] on input "text" at bounding box center [132, 189] width 47 height 7
click at [284, 206] on div "View subject profile Bulk upload Add Class Members" at bounding box center [294, 199] width 370 height 29
click at [156, 193] on input "text" at bounding box center [132, 189] width 47 height 7
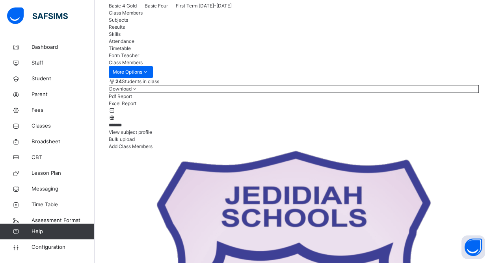
scroll to position [64, 0]
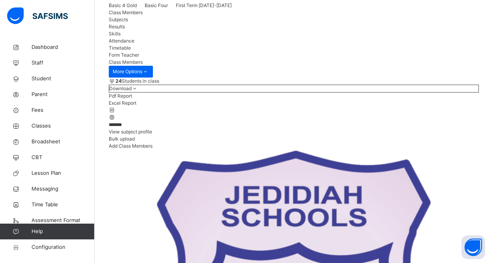
type input "*******"
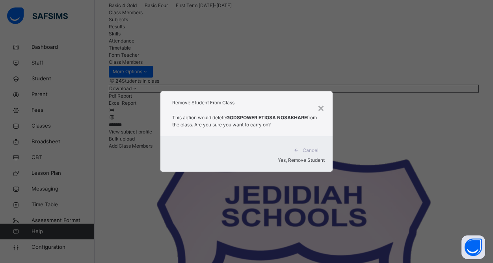
click at [286, 161] on div "Yes, Remove Student" at bounding box center [246, 160] width 157 height 7
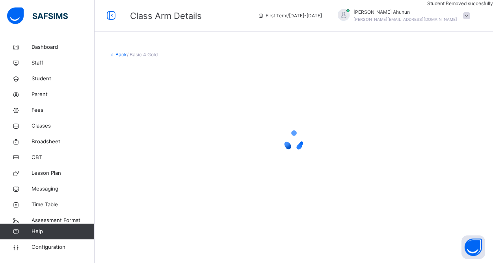
scroll to position [0, 0]
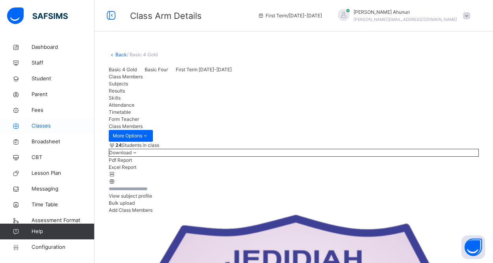
click at [43, 124] on span "Classes" at bounding box center [63, 126] width 63 height 8
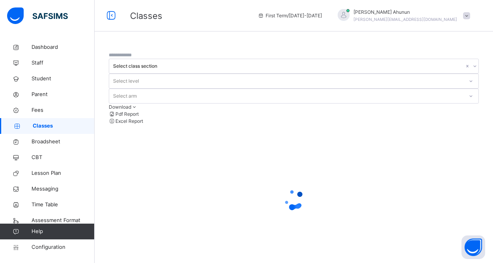
click at [156, 58] on input "text" at bounding box center [132, 55] width 47 height 7
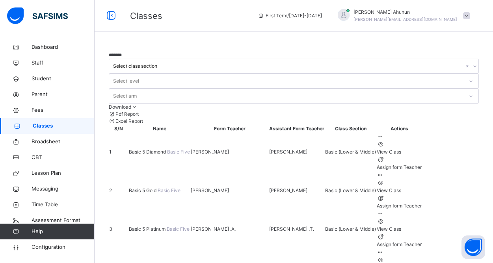
type input "*******"
click at [155, 188] on span "Basic 5 Gold" at bounding box center [143, 191] width 29 height 6
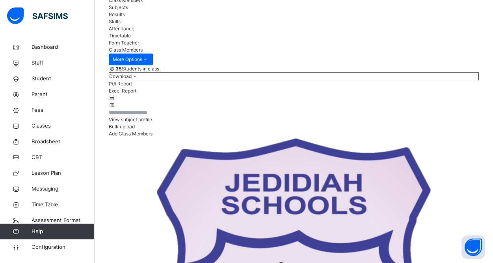
scroll to position [84, 0]
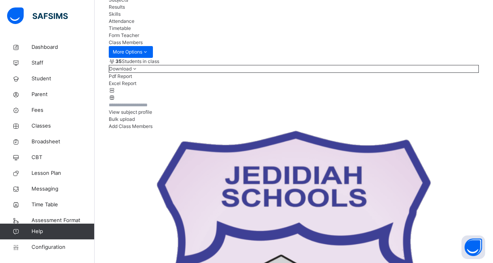
click at [152, 129] on span "Add Class Members" at bounding box center [131, 126] width 44 height 6
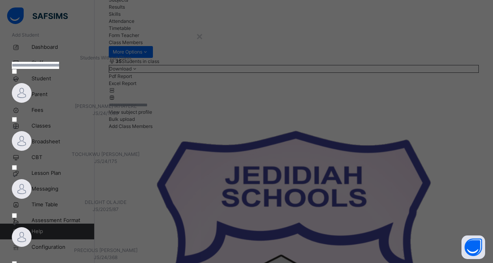
click at [59, 69] on input "text" at bounding box center [35, 65] width 47 height 7
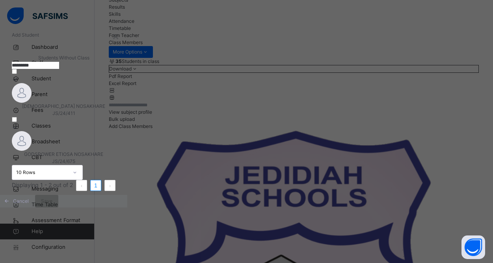
type input "*********"
click at [32, 136] on img at bounding box center [22, 141] width 20 height 20
click at [52, 205] on span "Save" at bounding box center [46, 201] width 11 height 7
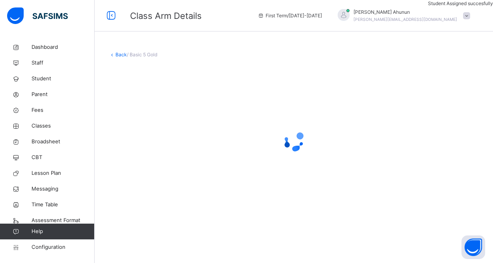
scroll to position [0, 0]
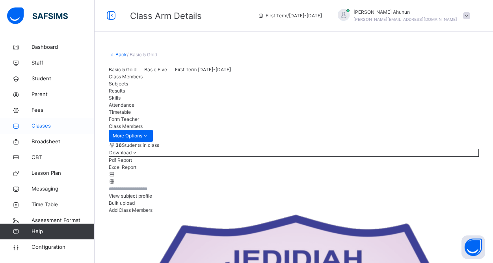
click at [40, 123] on span "Classes" at bounding box center [63, 126] width 63 height 8
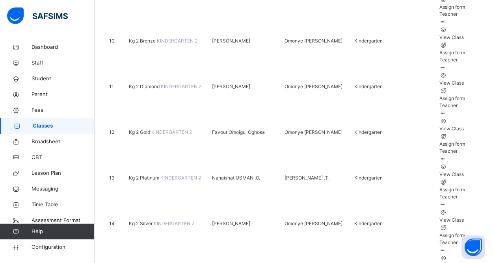
scroll to position [526, 0]
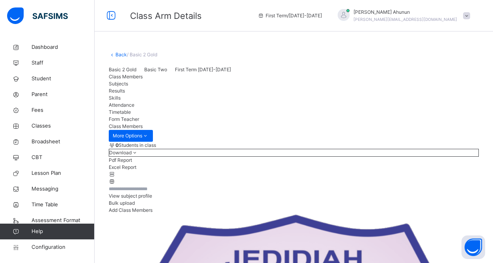
click at [156, 193] on input "text" at bounding box center [132, 189] width 47 height 7
type input "*"
type input "*****"
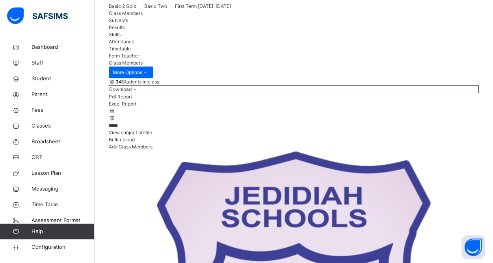
scroll to position [65, 0]
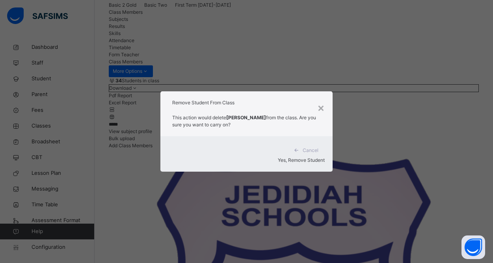
click at [303, 160] on span "Yes, Remove Student" at bounding box center [301, 160] width 47 height 6
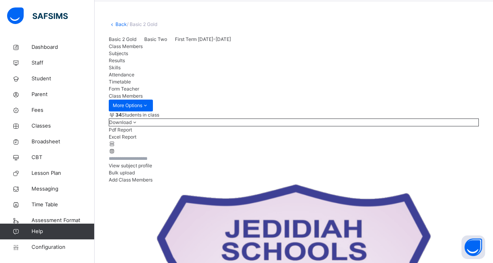
scroll to position [30, 0]
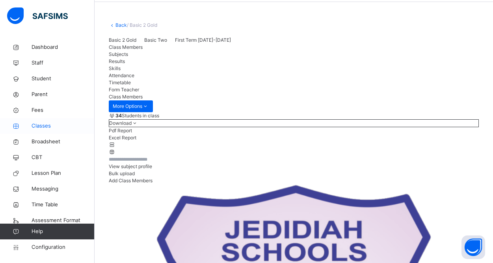
click at [47, 123] on span "Classes" at bounding box center [63, 126] width 63 height 8
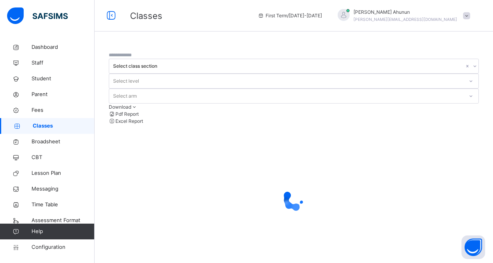
click at [156, 59] on input "text" at bounding box center [132, 55] width 47 height 7
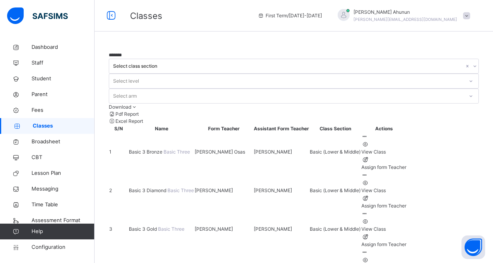
type input "*******"
click at [159, 188] on span "Basic 3 Diamond" at bounding box center [148, 191] width 39 height 6
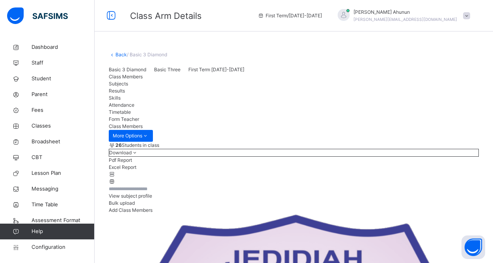
click at [152, 213] on span "Add Class Members" at bounding box center [131, 210] width 44 height 6
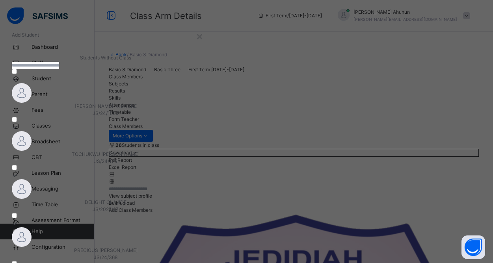
click at [59, 69] on input "text" at bounding box center [35, 65] width 47 height 7
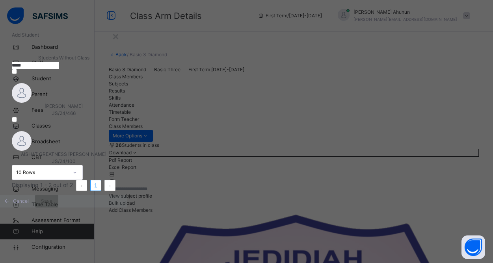
type input "*****"
click at [98, 117] on div "[PERSON_NAME] JS/24/466" at bounding box center [64, 110] width 104 height 14
click at [52, 205] on span "Save" at bounding box center [46, 201] width 11 height 7
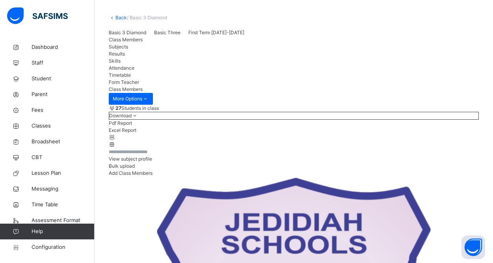
scroll to position [39, 0]
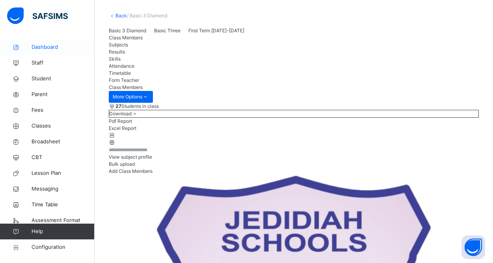
click at [41, 44] on span "Dashboard" at bounding box center [63, 47] width 63 height 8
